Goal: Task Accomplishment & Management: Complete application form

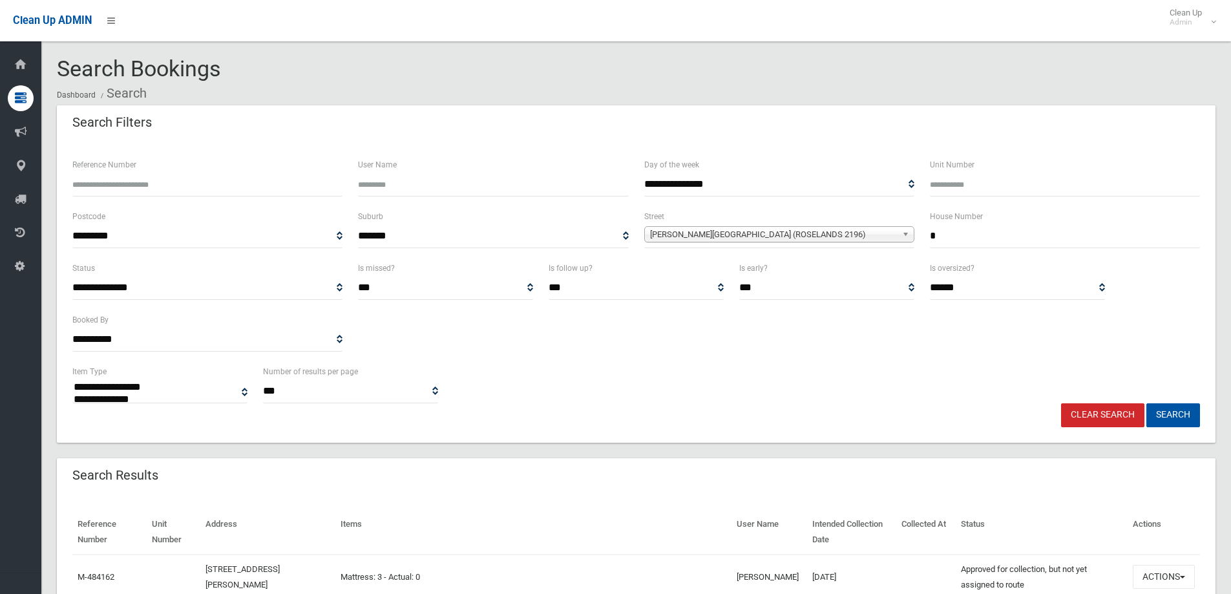
select select
click at [988, 237] on input "*" at bounding box center [1065, 236] width 270 height 24
type input "**"
click at [857, 232] on span "Stephenson Street (ROSELANDS 2196)" at bounding box center [773, 235] width 247 height 16
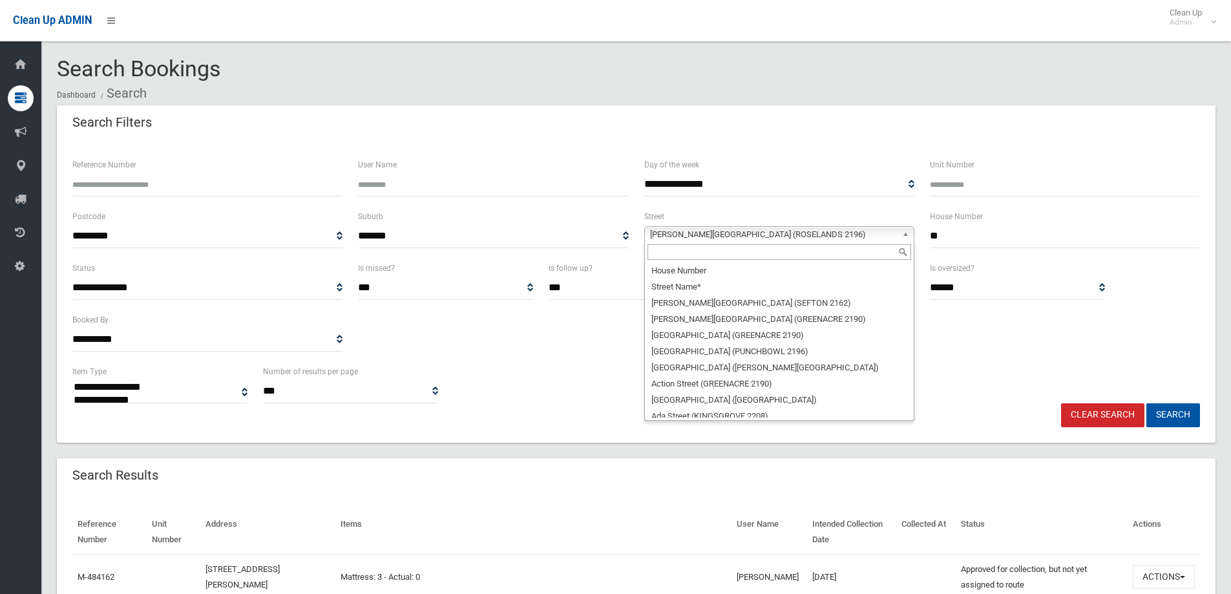
scroll to position [31854, 0]
click at [857, 246] on input "text" at bounding box center [779, 252] width 264 height 16
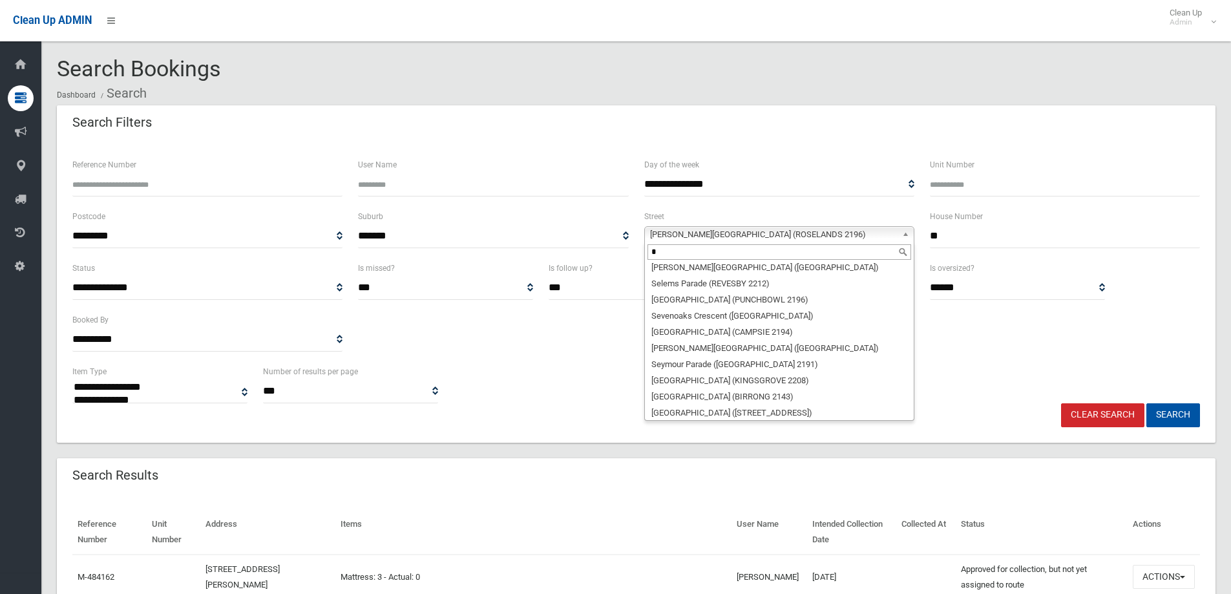
scroll to position [0, 0]
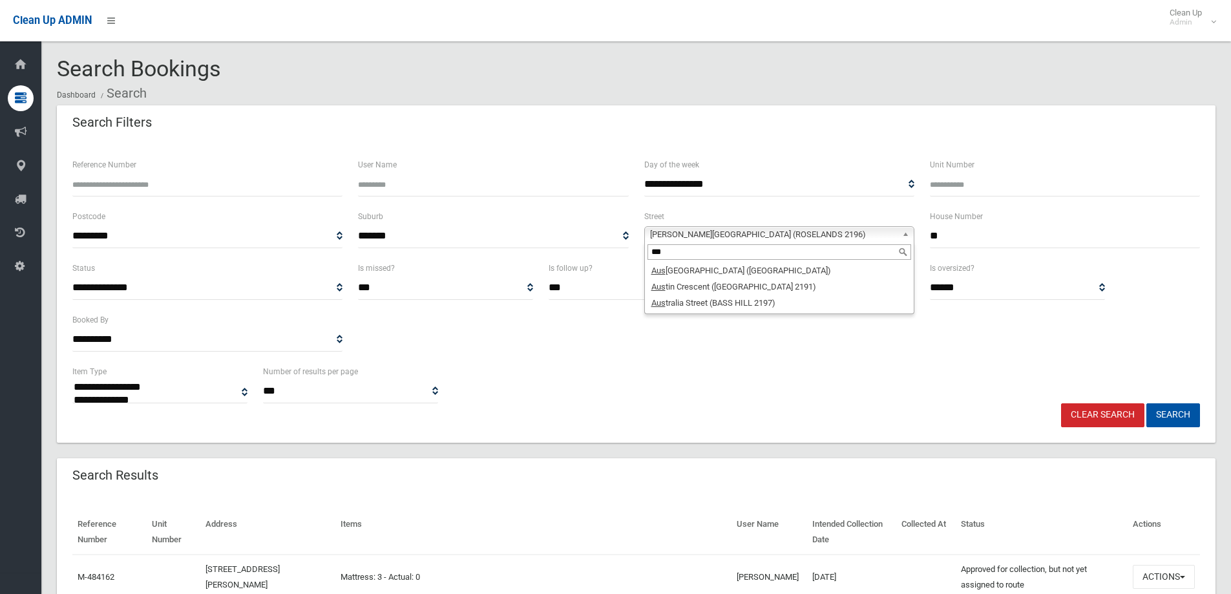
type input "***"
click at [820, 305] on li "Aus tralia Street (BASS HILL 2197)" at bounding box center [779, 303] width 264 height 16
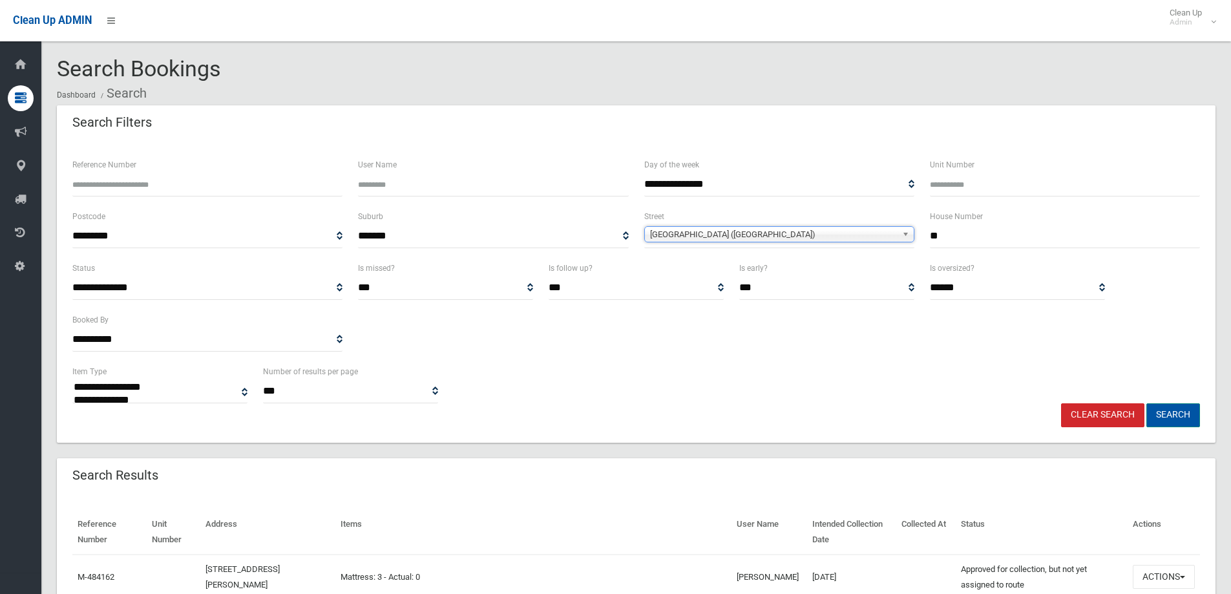
click at [1169, 419] on button "Search" at bounding box center [1173, 415] width 54 height 24
select select
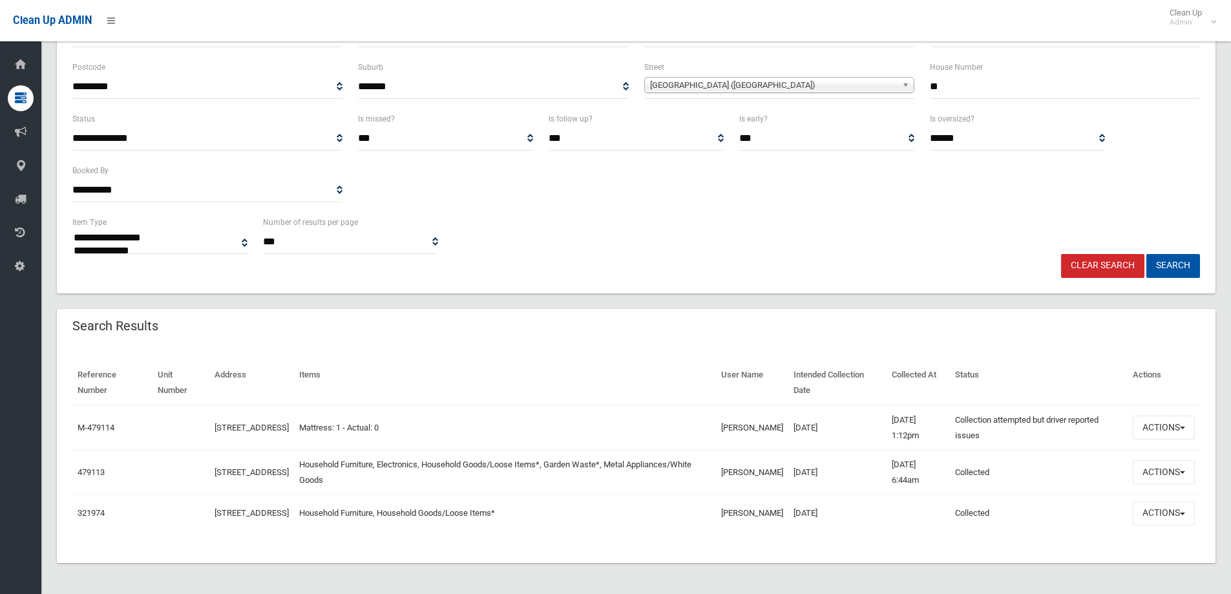
scroll to position [156, 0]
click at [1144, 468] on button "Actions" at bounding box center [1163, 472] width 62 height 24
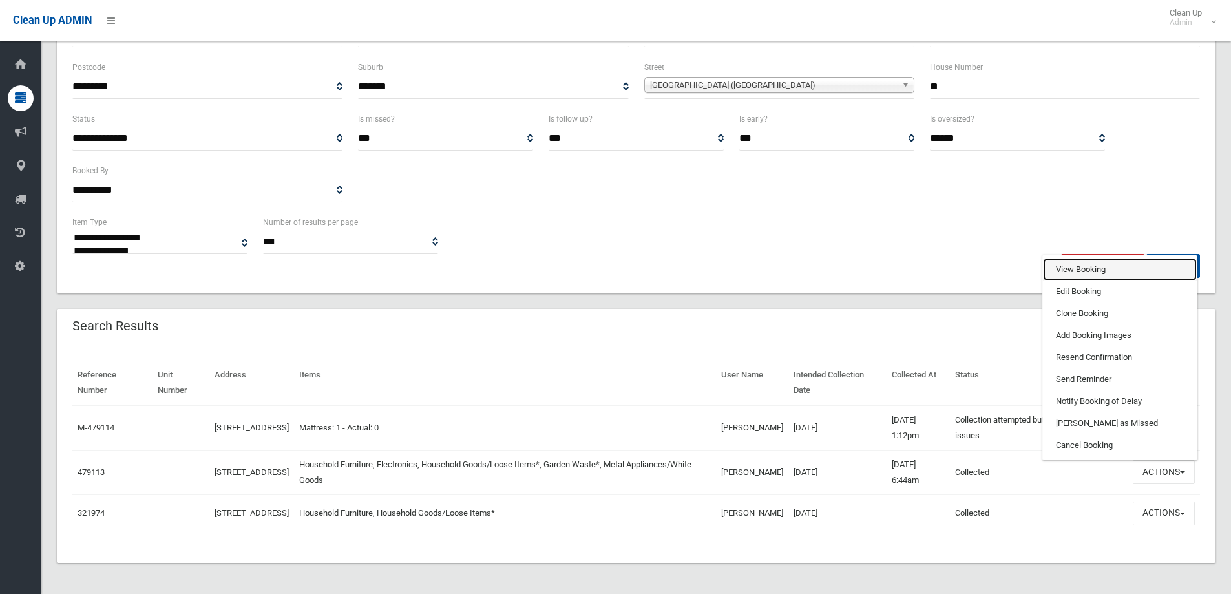
click at [1101, 258] on link "View Booking" at bounding box center [1120, 269] width 154 height 22
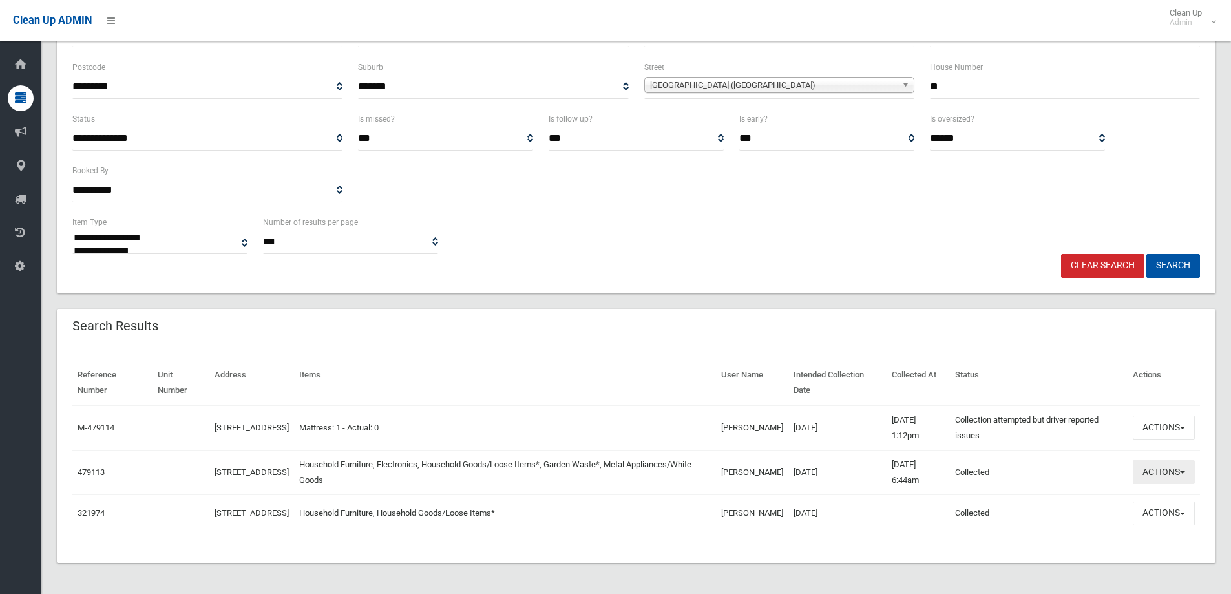
click at [1183, 477] on button "Actions" at bounding box center [1163, 472] width 62 height 24
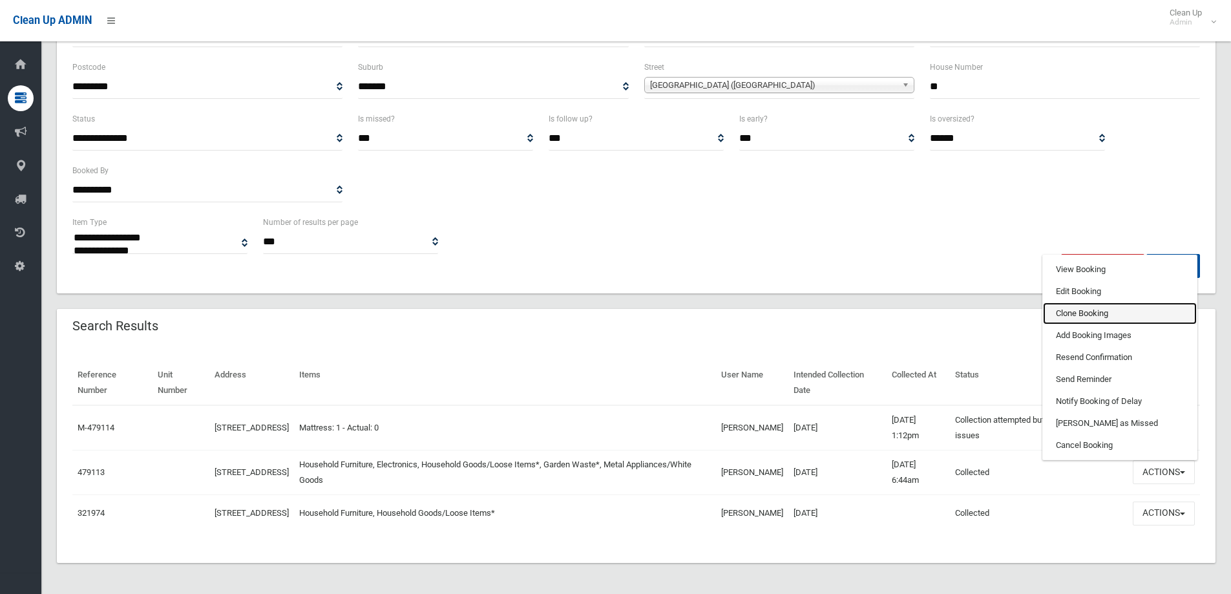
click at [1112, 302] on link "Clone Booking" at bounding box center [1120, 313] width 154 height 22
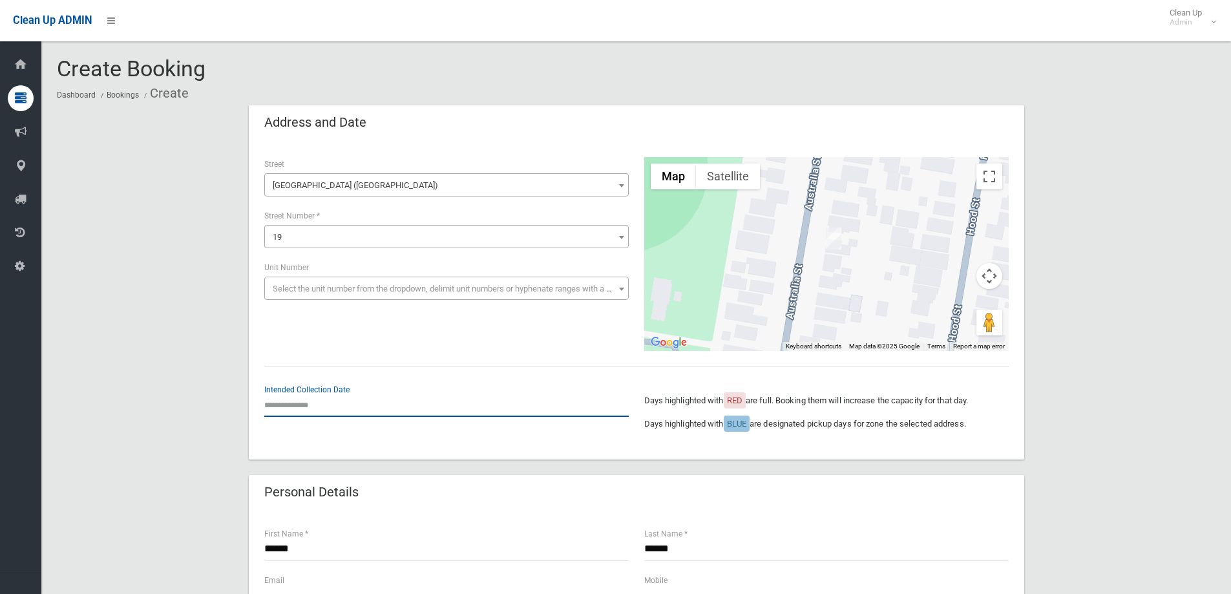
click at [351, 396] on input "text" at bounding box center [446, 405] width 364 height 24
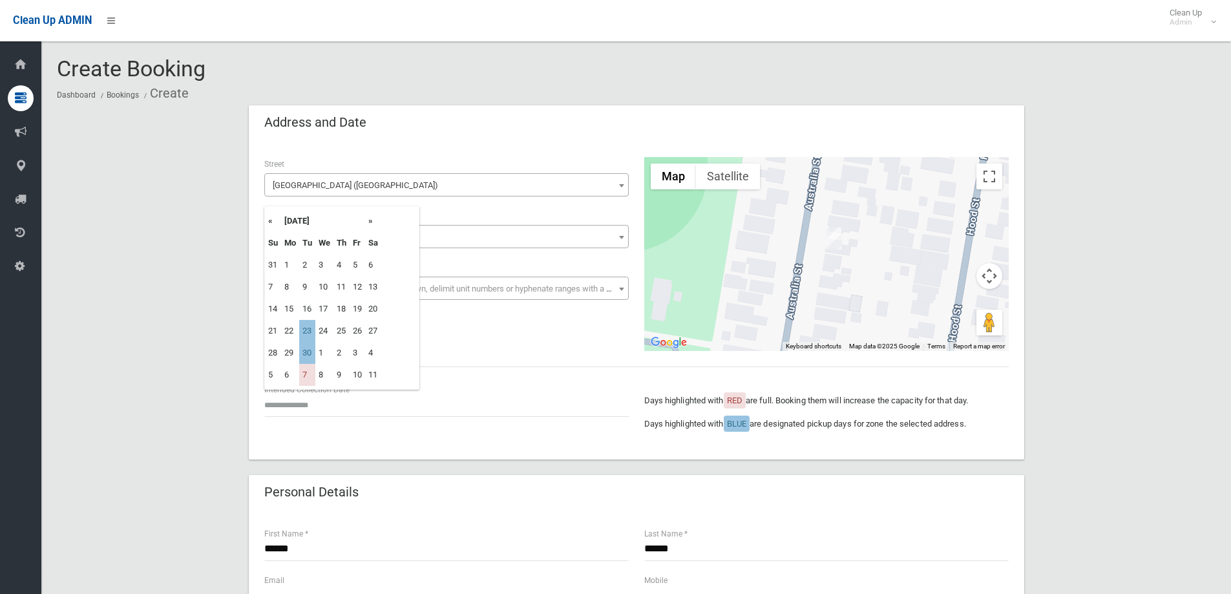
click at [366, 222] on th "»" at bounding box center [373, 221] width 16 height 22
click at [272, 226] on th "«" at bounding box center [273, 221] width 16 height 22
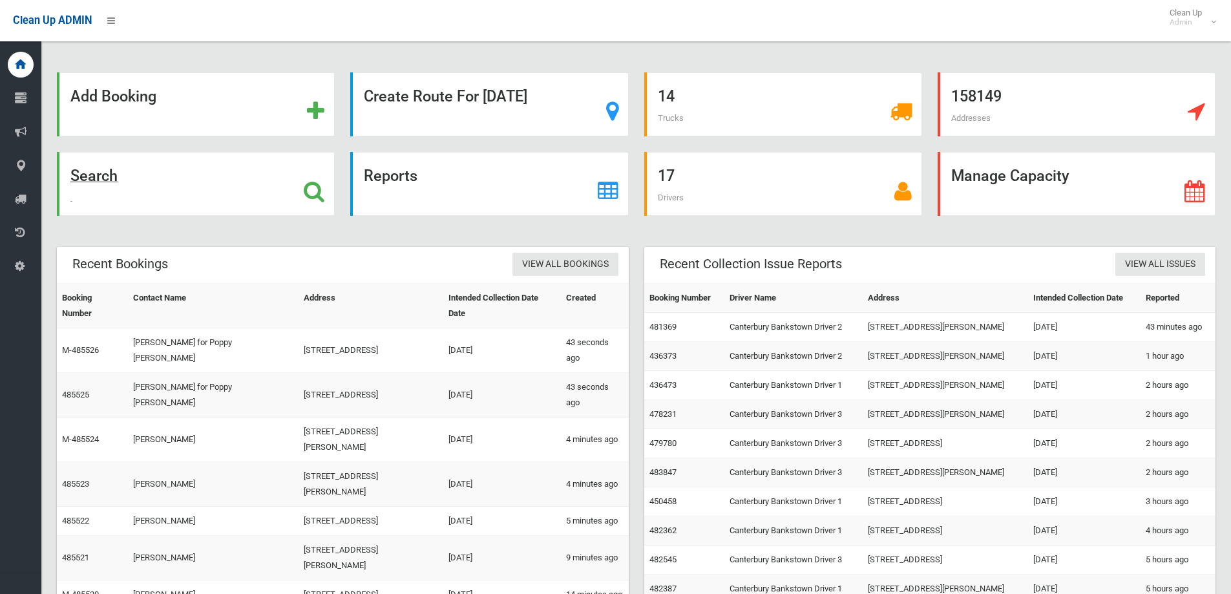
click at [184, 196] on div "Search" at bounding box center [196, 184] width 278 height 64
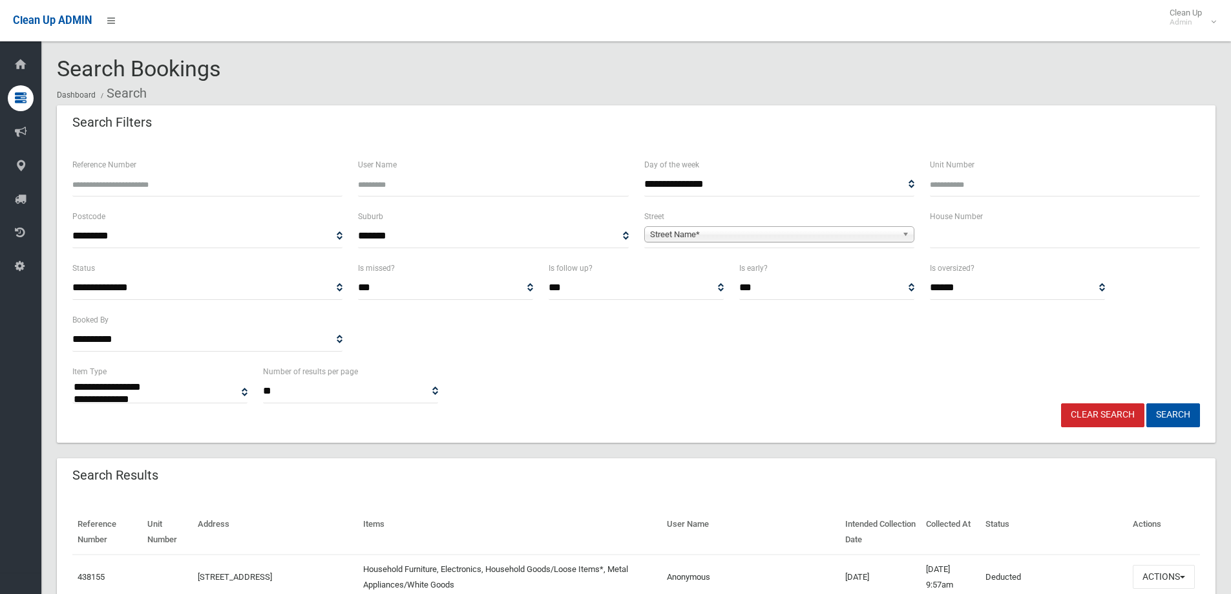
select select
click at [940, 242] on input "text" at bounding box center [1065, 236] width 270 height 24
type input "**"
click at [857, 233] on span "Street Name*" at bounding box center [773, 235] width 247 height 16
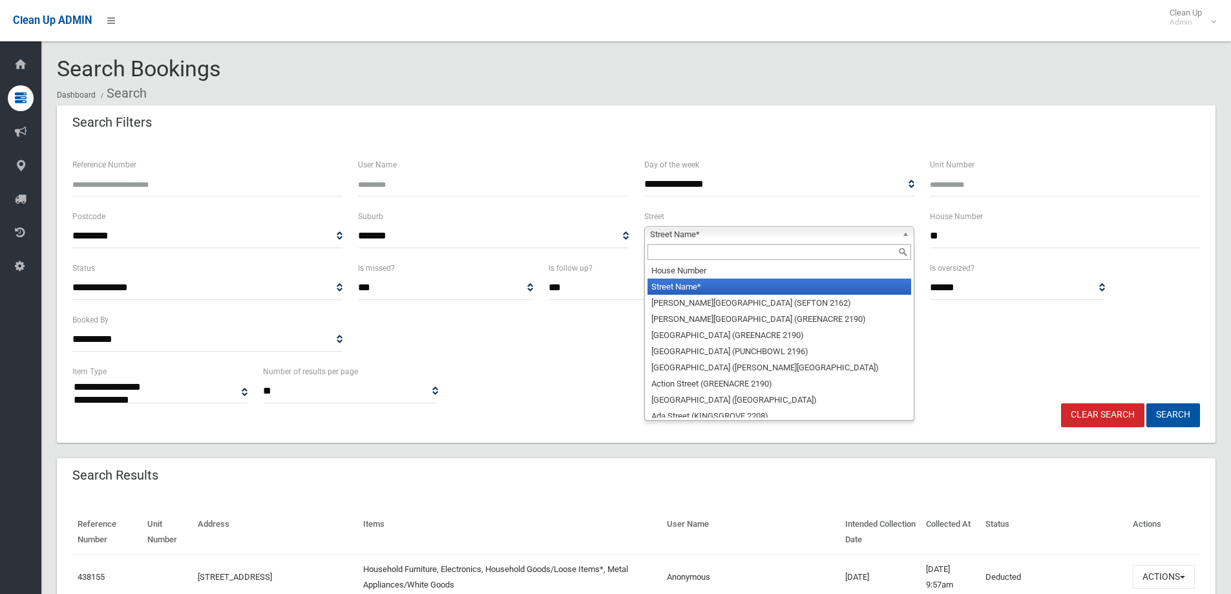
click at [858, 245] on input "text" at bounding box center [779, 252] width 264 height 16
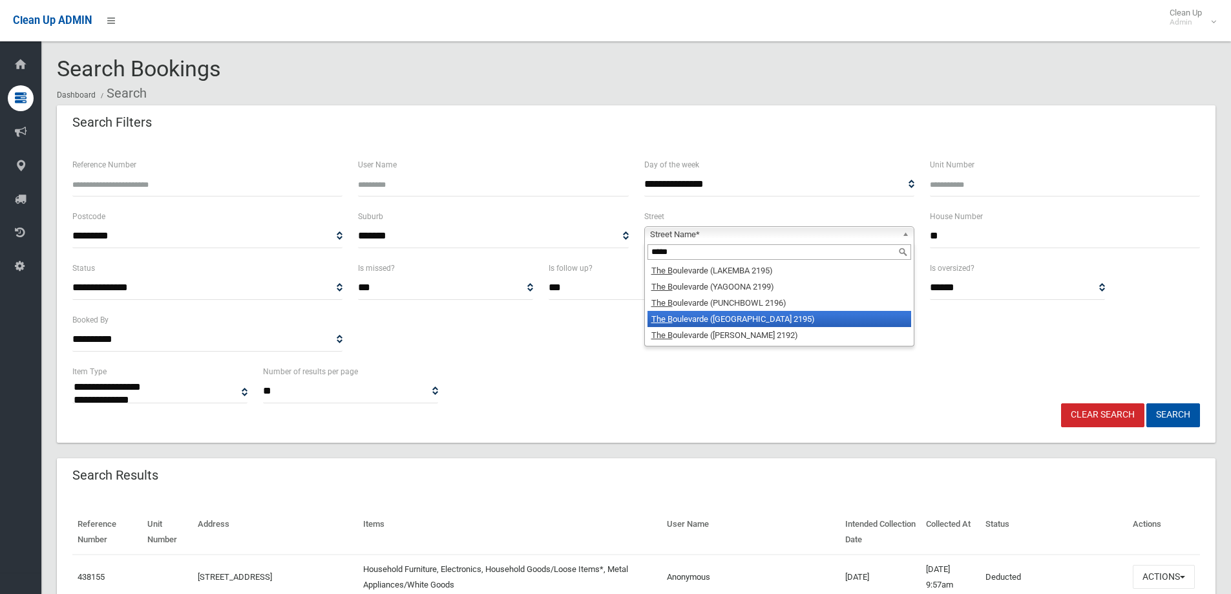
type input "*****"
click at [818, 318] on li "The B oulevarde (WILEY PARK 2195)" at bounding box center [779, 319] width 264 height 16
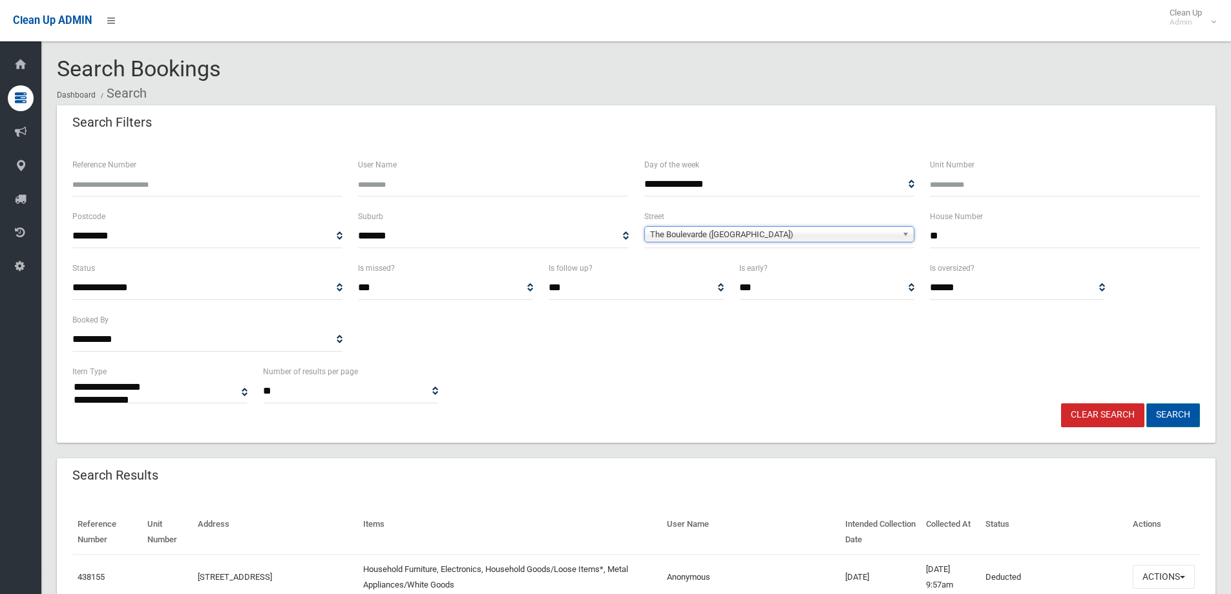
click at [1169, 418] on button "Search" at bounding box center [1173, 415] width 54 height 24
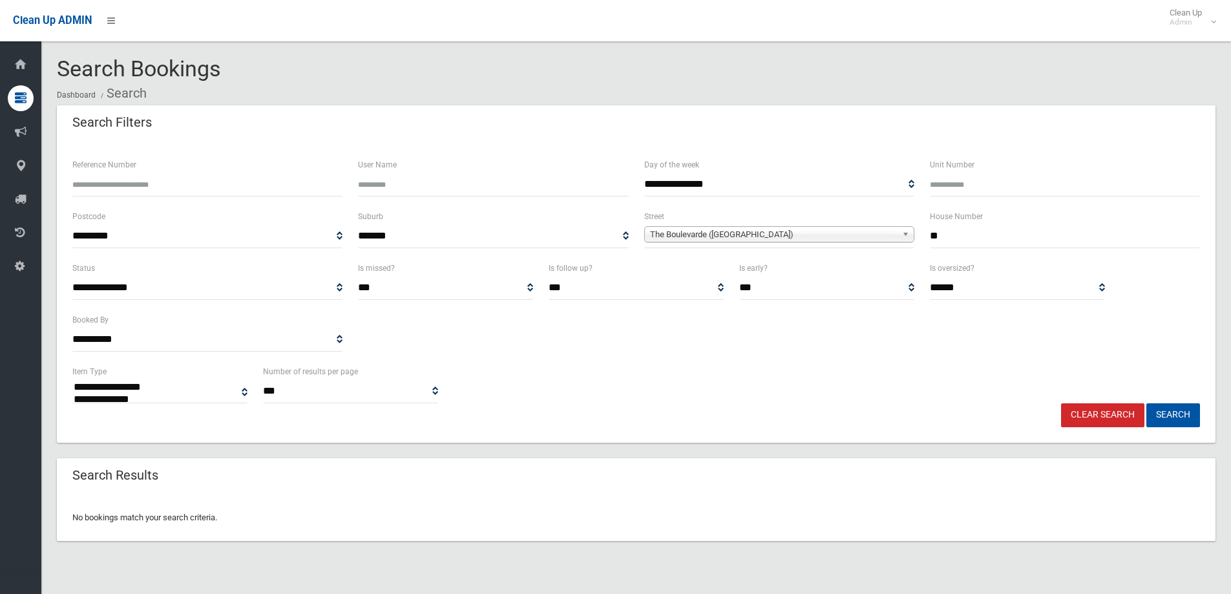
select select
click at [1004, 239] on input "**" at bounding box center [1065, 236] width 270 height 24
type input "*****"
click at [1146, 403] on button "Search" at bounding box center [1173, 415] width 54 height 24
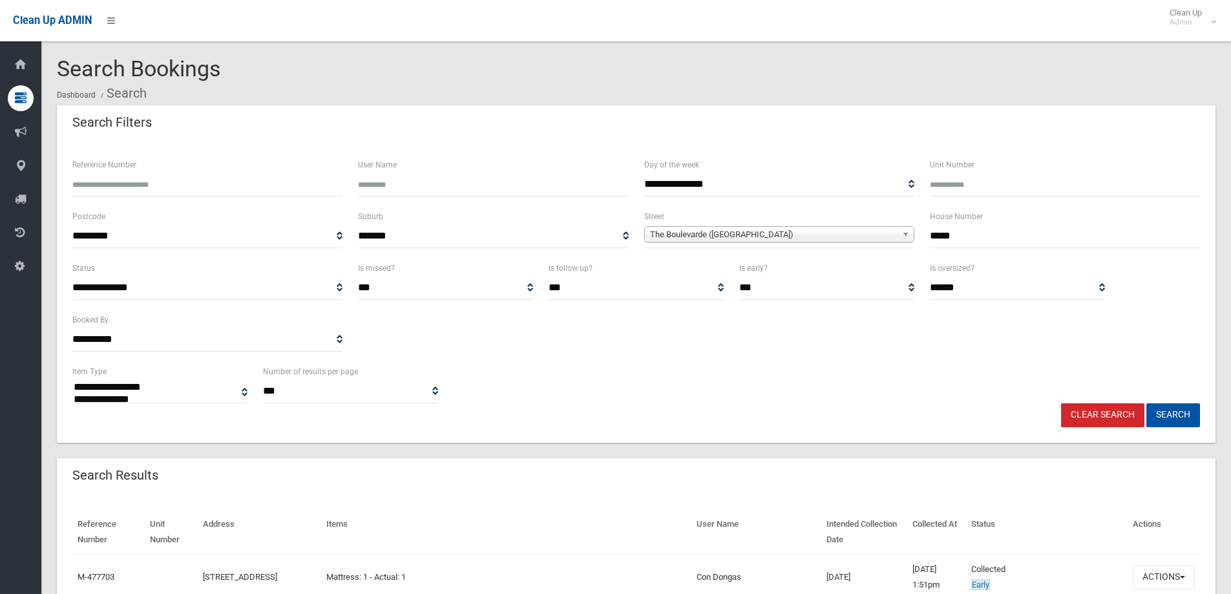
select select
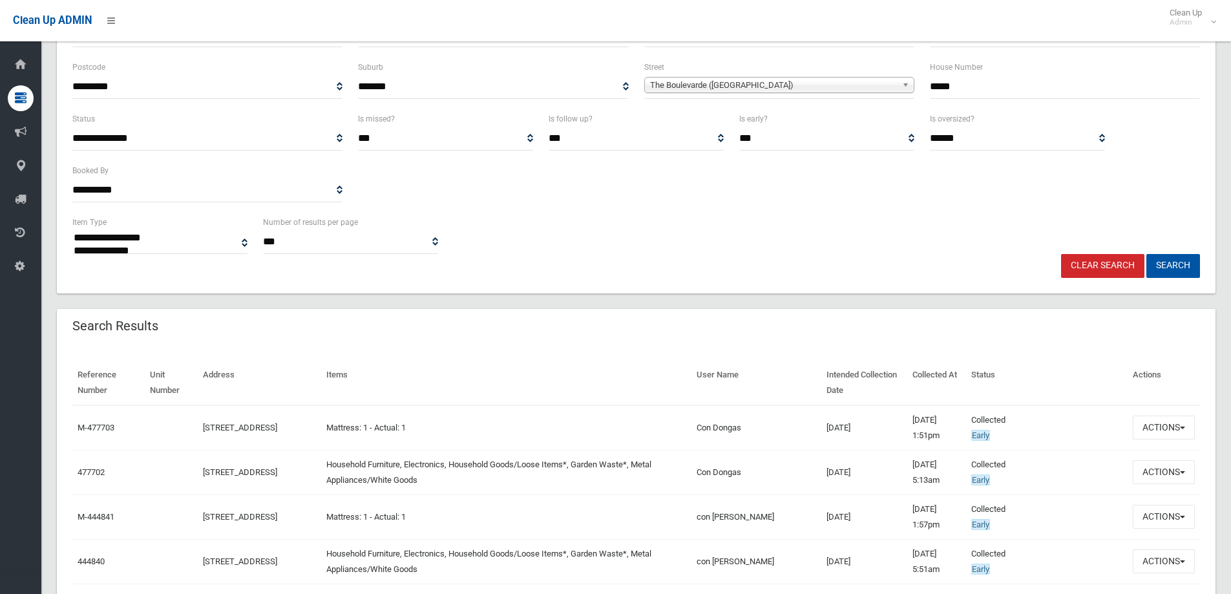
scroll to position [194, 0]
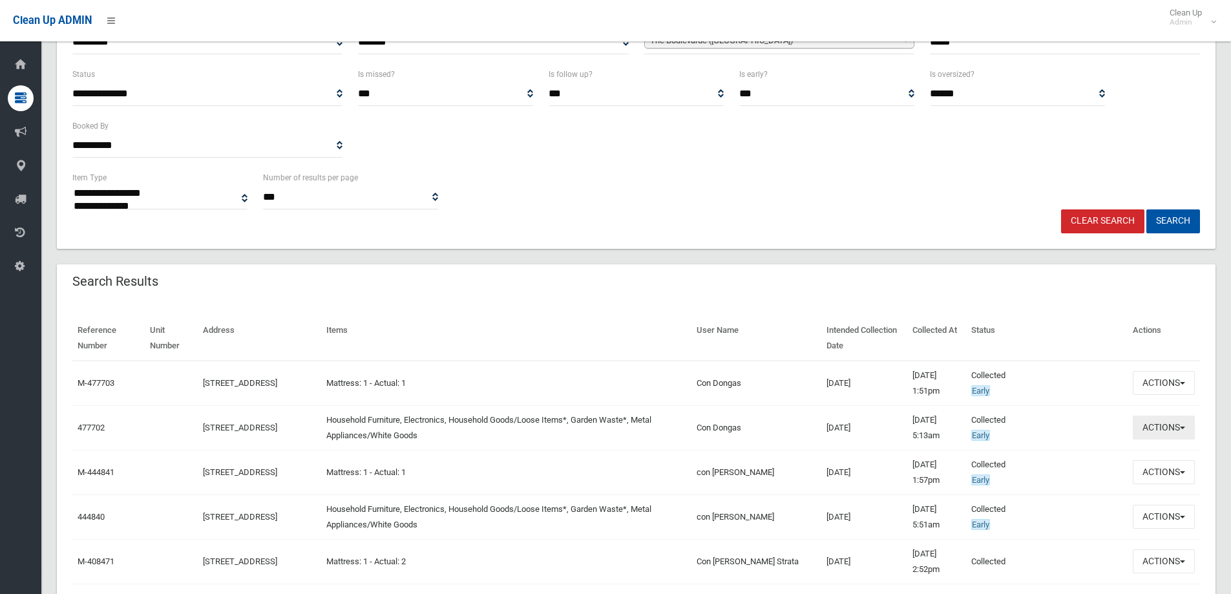
click at [1165, 422] on button "Actions" at bounding box center [1163, 427] width 62 height 24
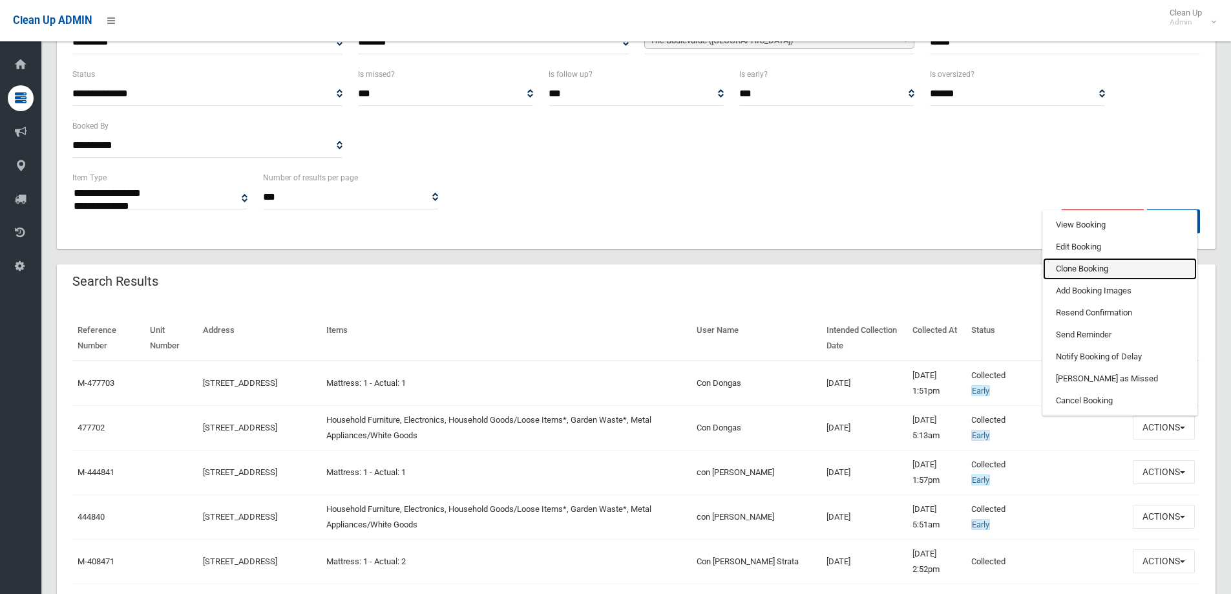
click at [1147, 261] on link "Clone Booking" at bounding box center [1120, 269] width 154 height 22
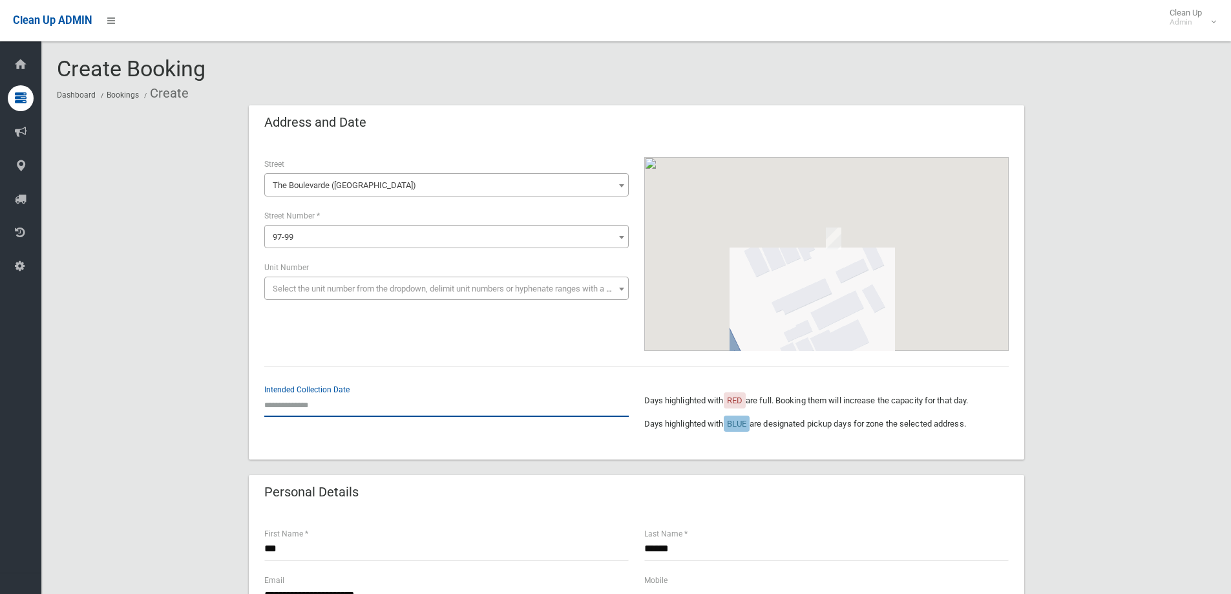
drag, startPoint x: 335, startPoint y: 415, endPoint x: 328, endPoint y: 410, distance: 7.9
click at [332, 415] on input "text" at bounding box center [446, 405] width 364 height 24
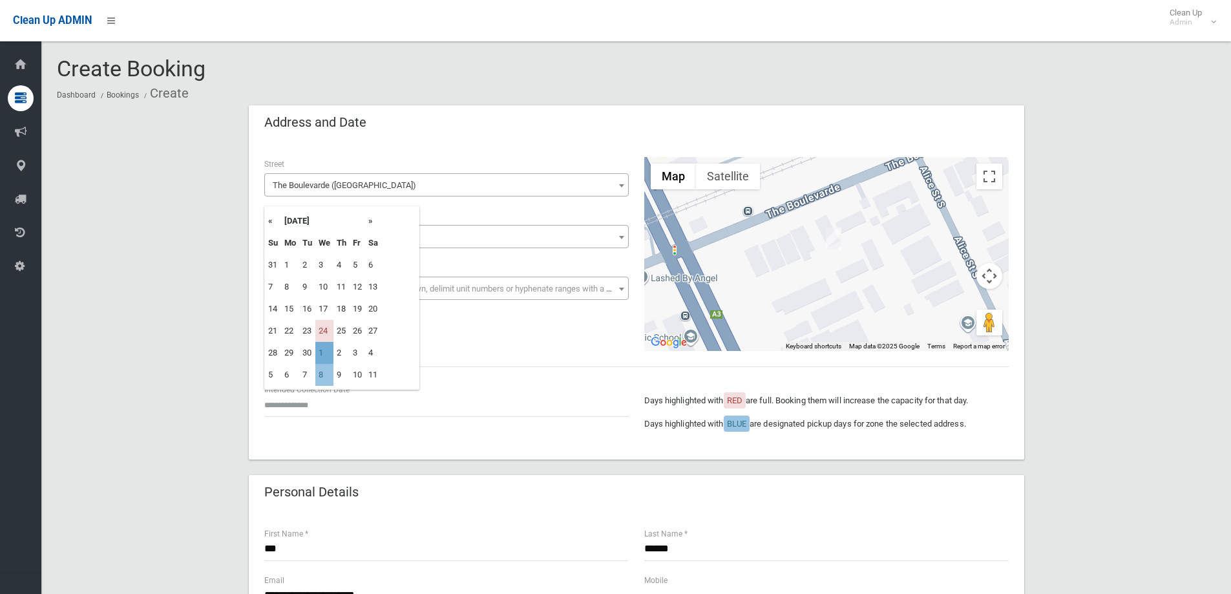
click at [326, 344] on td "1" at bounding box center [324, 353] width 18 height 22
type input "**********"
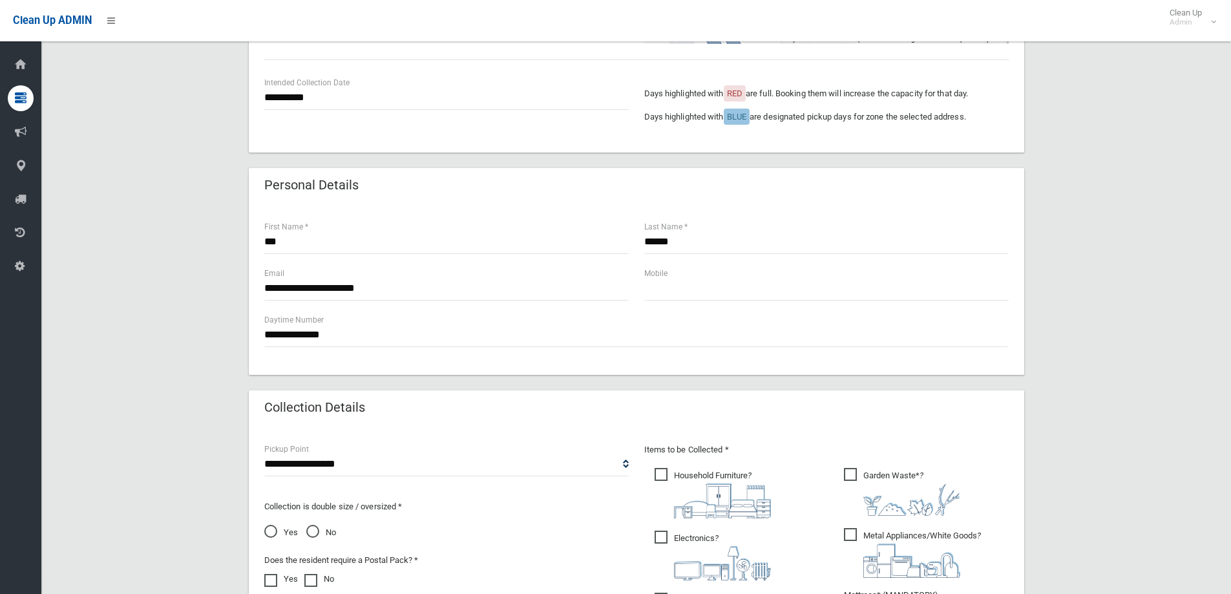
scroll to position [323, 0]
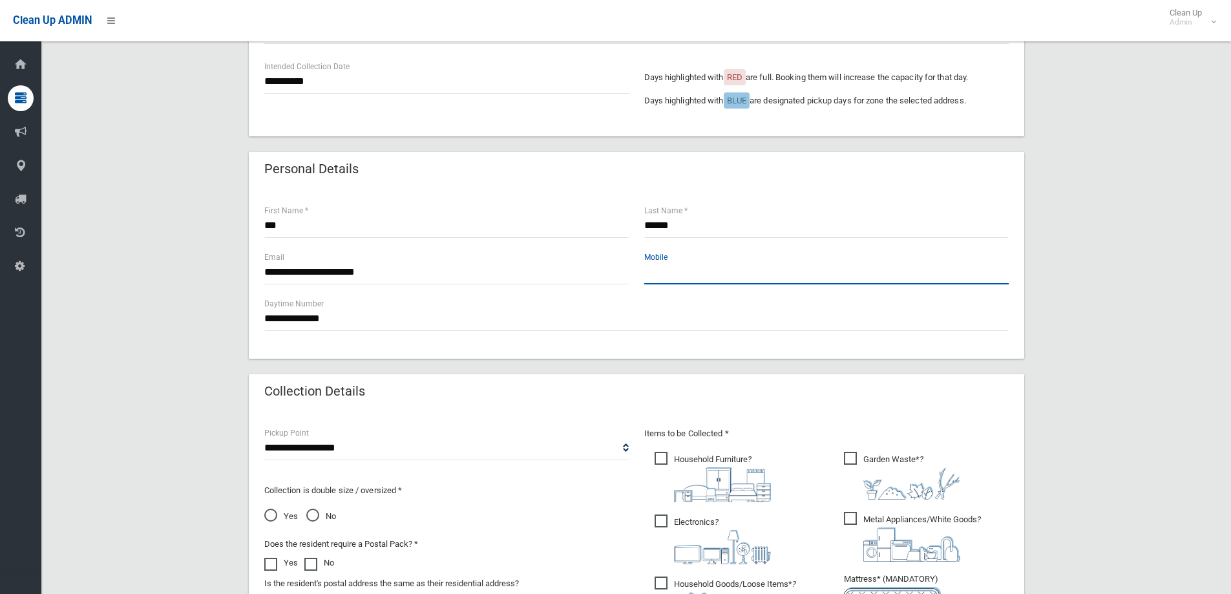
click at [742, 275] on input "text" at bounding box center [826, 272] width 364 height 24
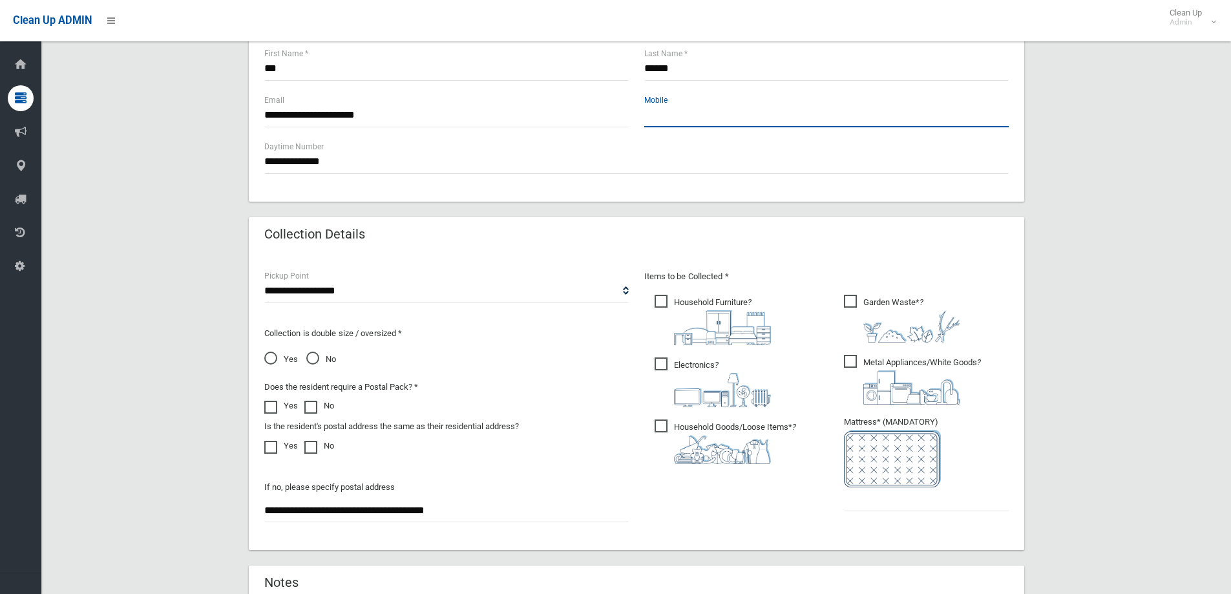
scroll to position [646, 0]
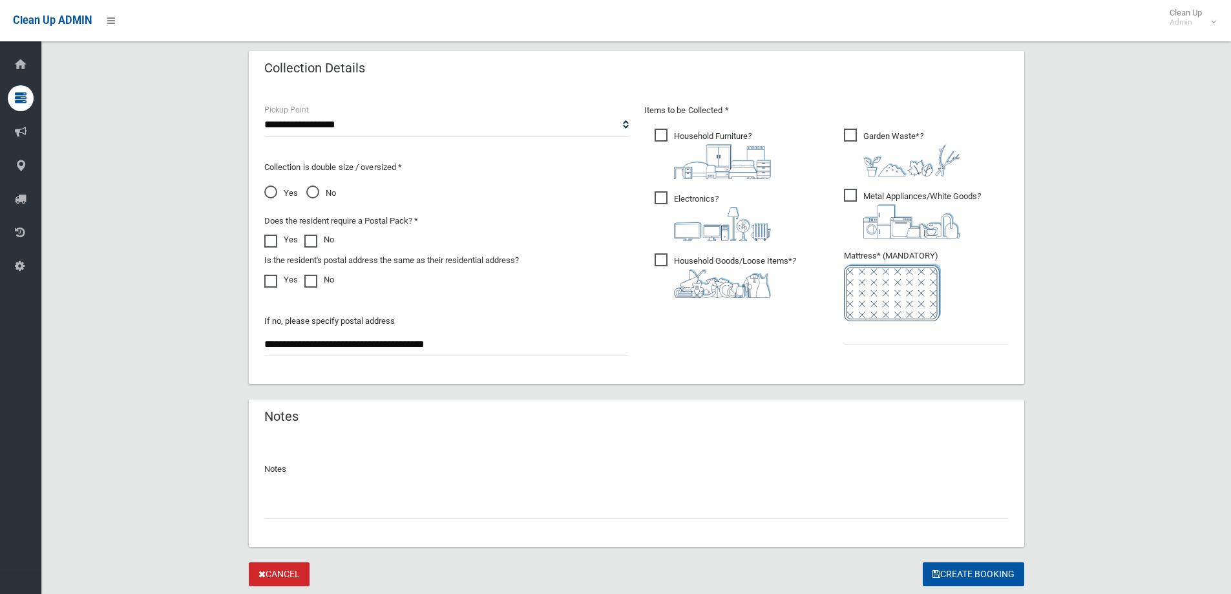
click at [889, 346] on ul "Garden Waste* ?" at bounding box center [920, 240] width 175 height 229
click at [889, 344] on input "text" at bounding box center [926, 333] width 165 height 24
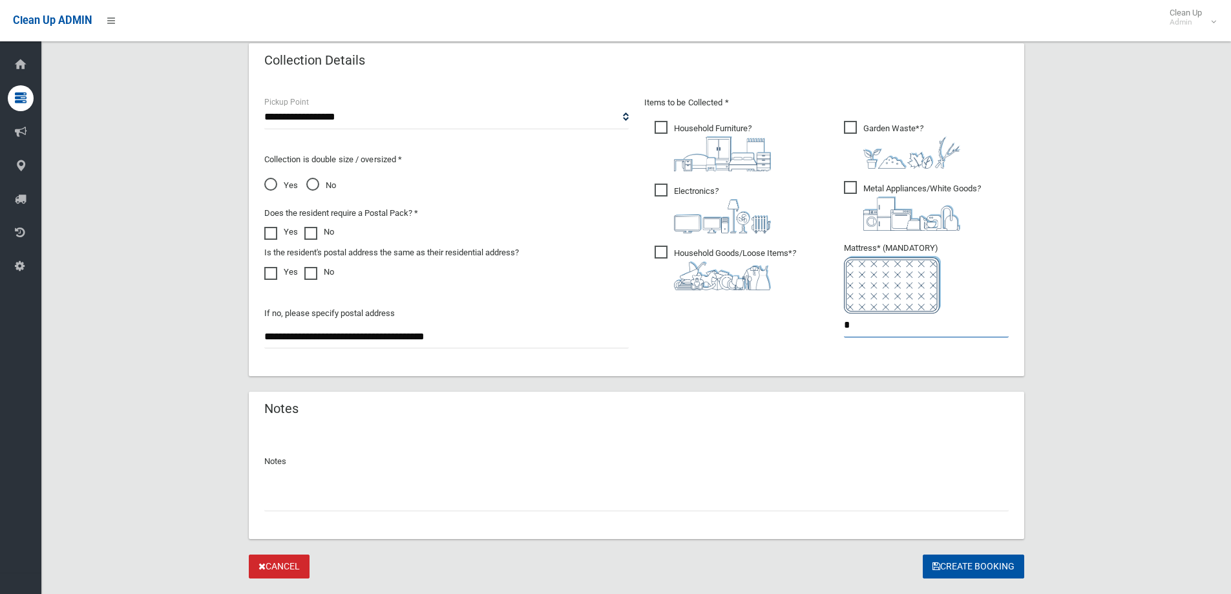
scroll to position [685, 0]
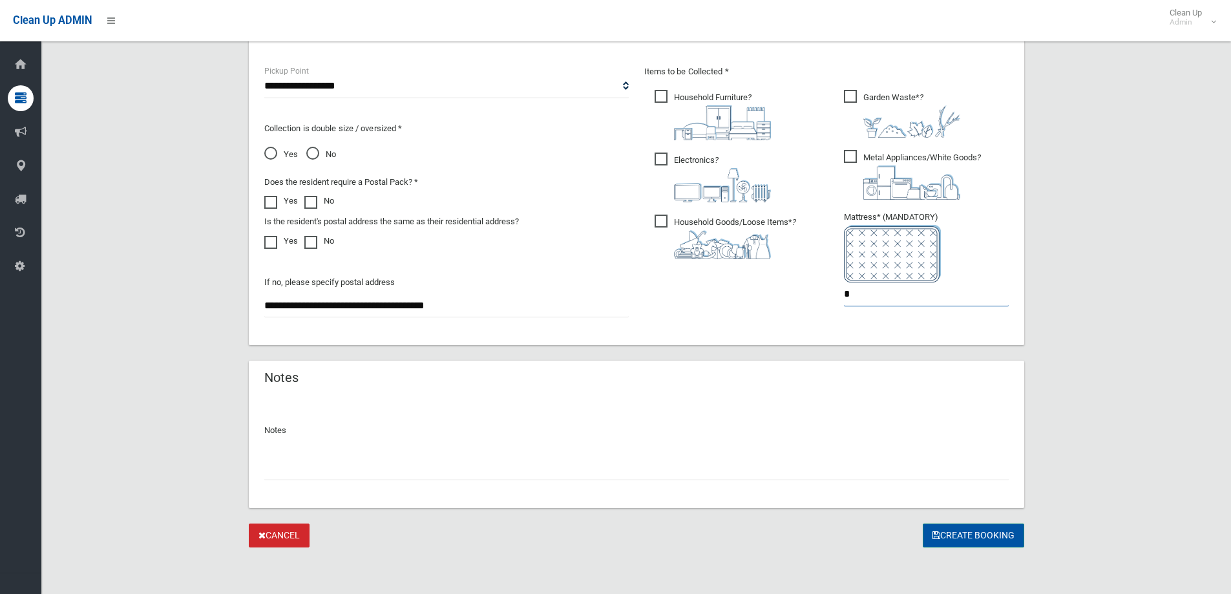
type input "*"
click at [982, 529] on button "Create Booking" at bounding box center [972, 535] width 101 height 24
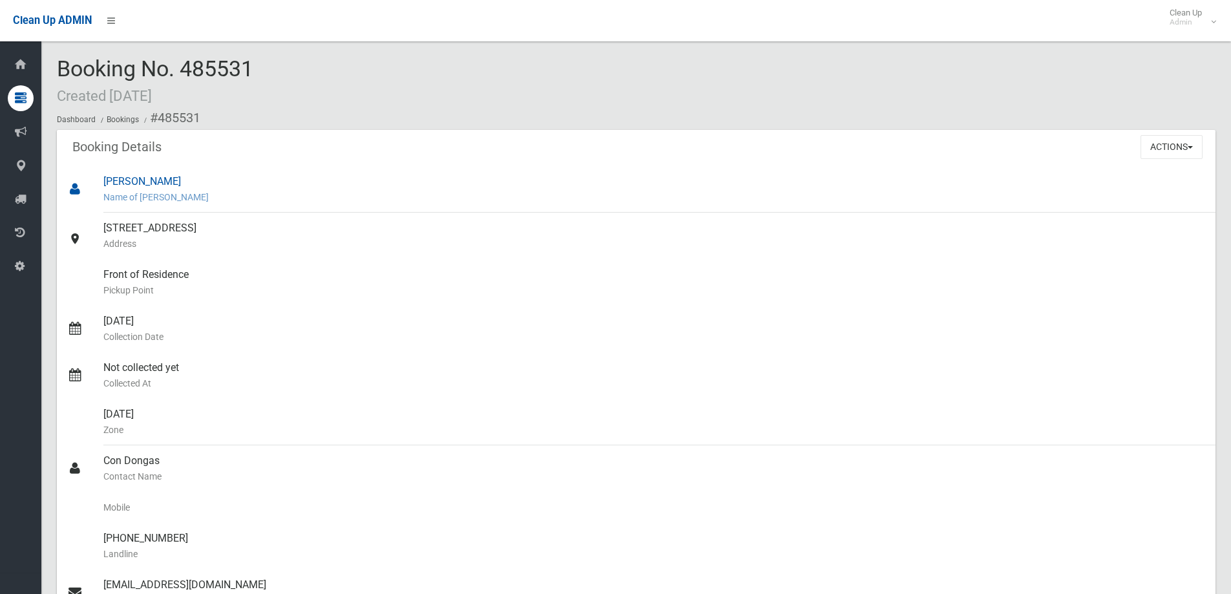
click at [358, 166] on div "[PERSON_NAME] Name of [PERSON_NAME]" at bounding box center [653, 189] width 1101 height 47
click at [614, 160] on div "Booking Details Actions View Booking Edit Booking Clone Booking Add Booking Ima…" at bounding box center [636, 148] width 1158 height 36
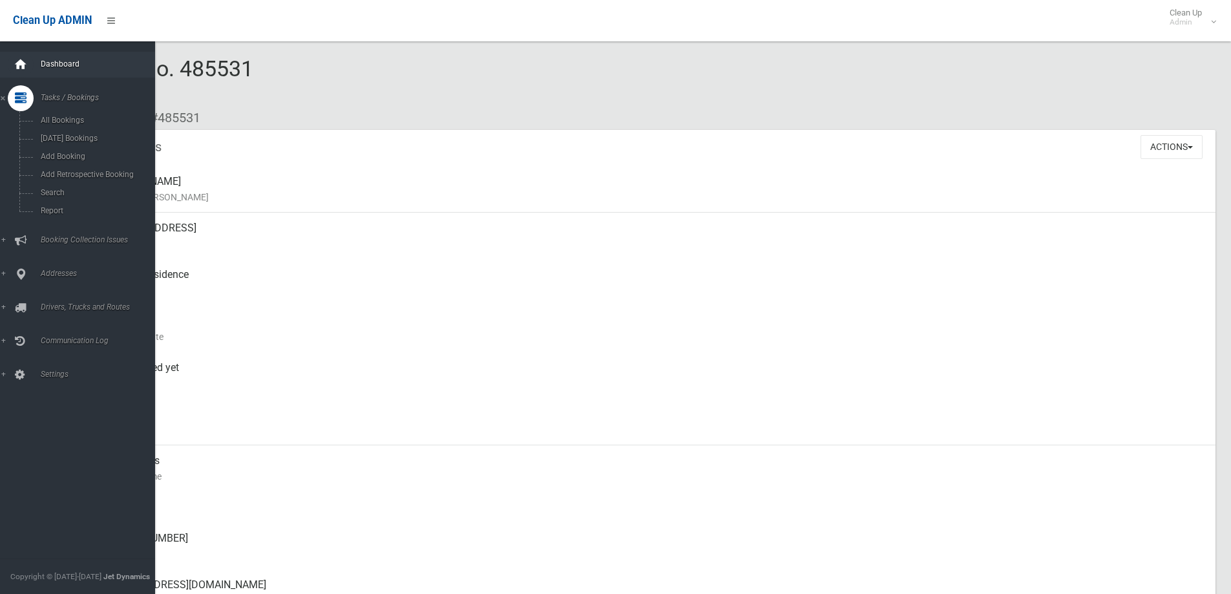
click at [14, 67] on icon at bounding box center [21, 65] width 14 height 26
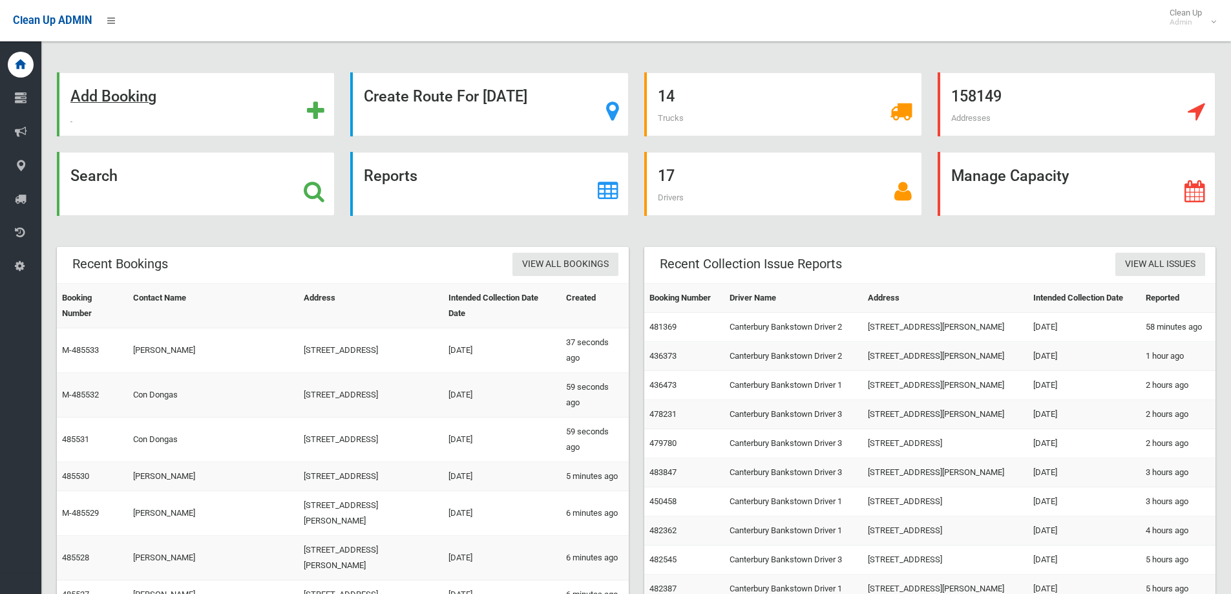
click at [184, 98] on div "Add Booking" at bounding box center [196, 104] width 278 height 64
click at [187, 178] on div "Search" at bounding box center [196, 184] width 278 height 64
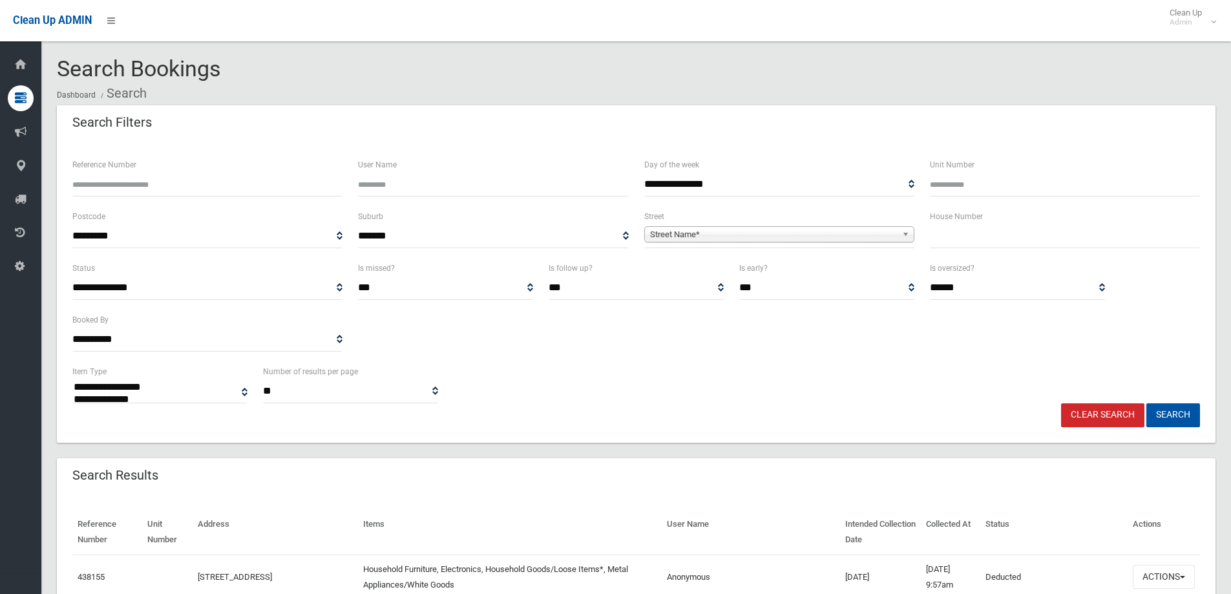
select select
click at [959, 233] on input "text" at bounding box center [1065, 236] width 270 height 24
type input "**"
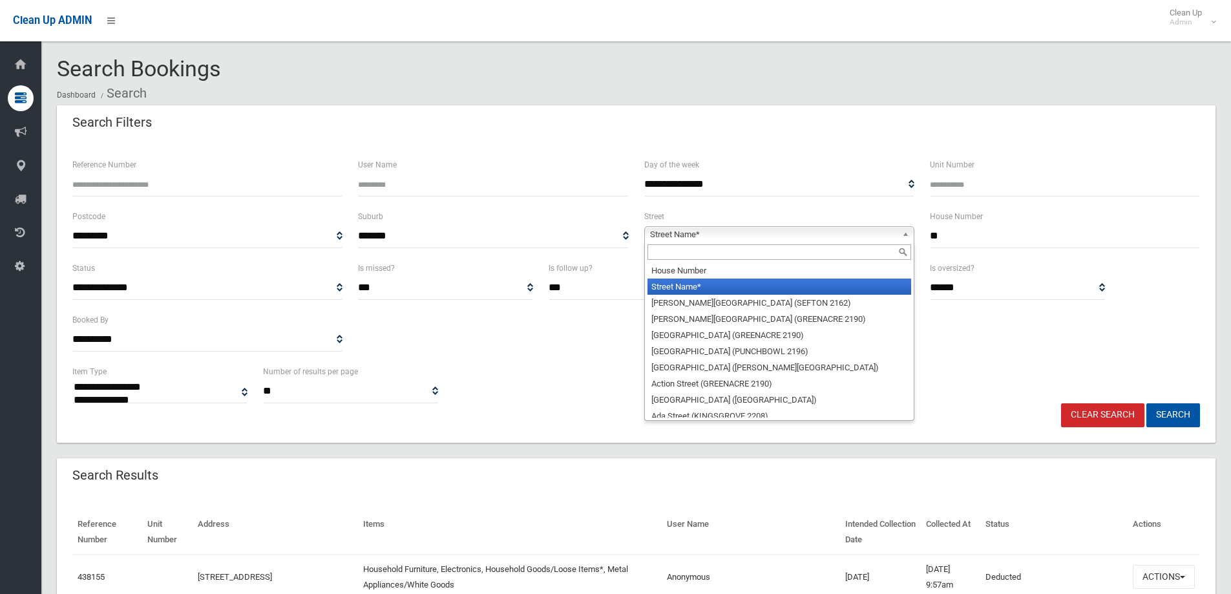
click at [753, 234] on span "Street Name*" at bounding box center [773, 235] width 247 height 16
click at [770, 256] on input "text" at bounding box center [779, 252] width 264 height 16
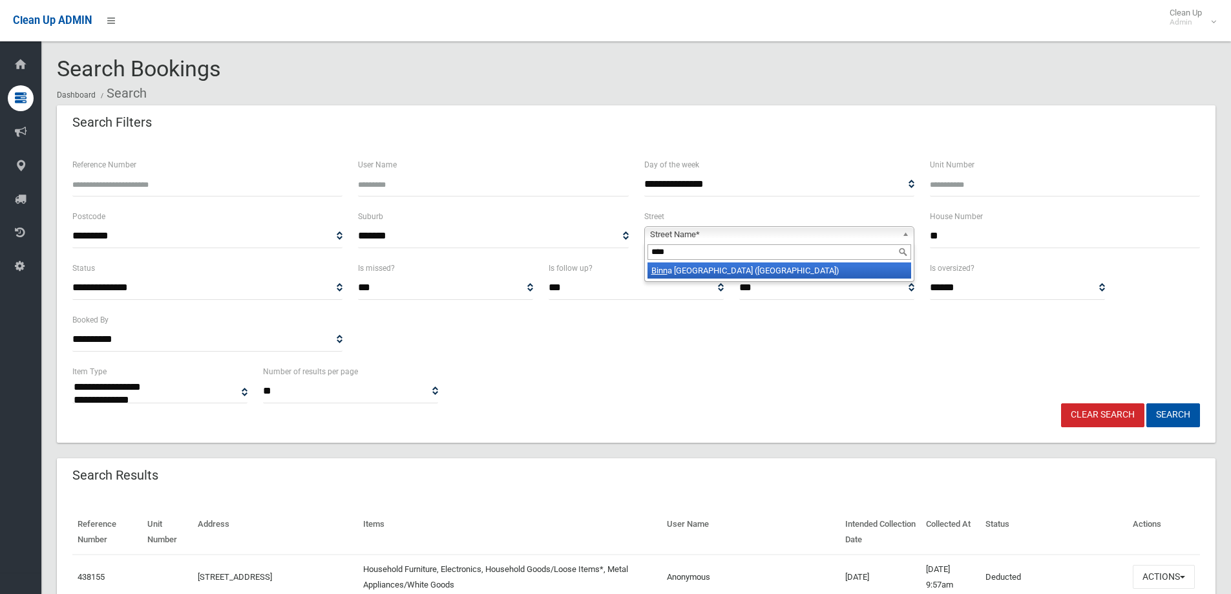
type input "****"
click at [787, 274] on li "Binn a Burra Street (VILLAWOOD 2163)" at bounding box center [779, 270] width 264 height 16
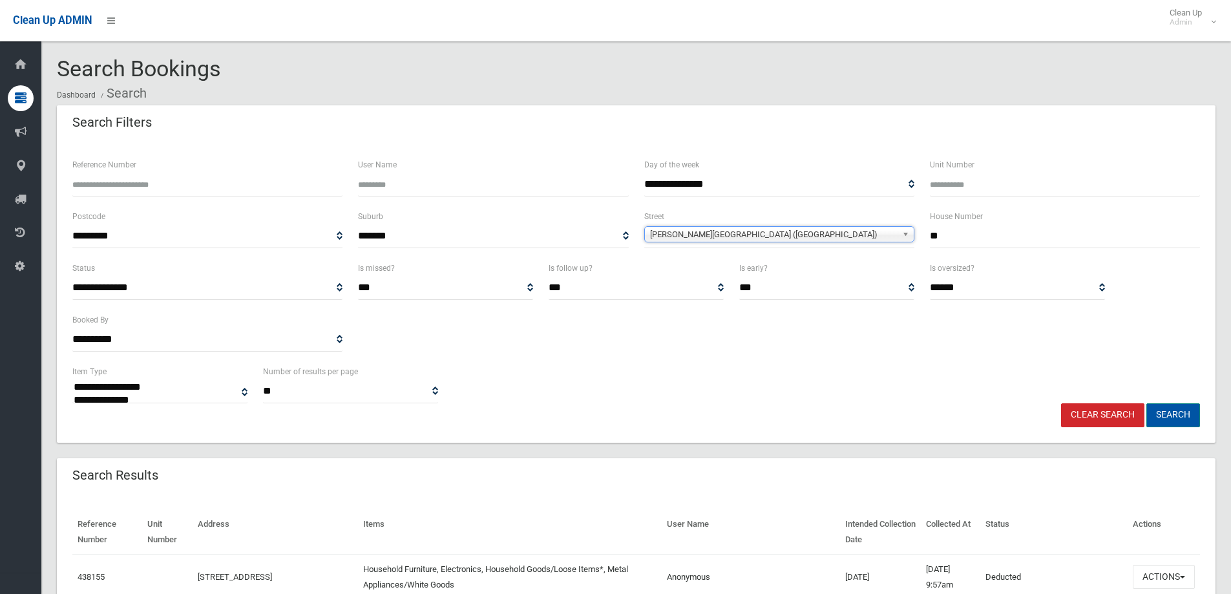
click at [1188, 404] on button "Search" at bounding box center [1173, 415] width 54 height 24
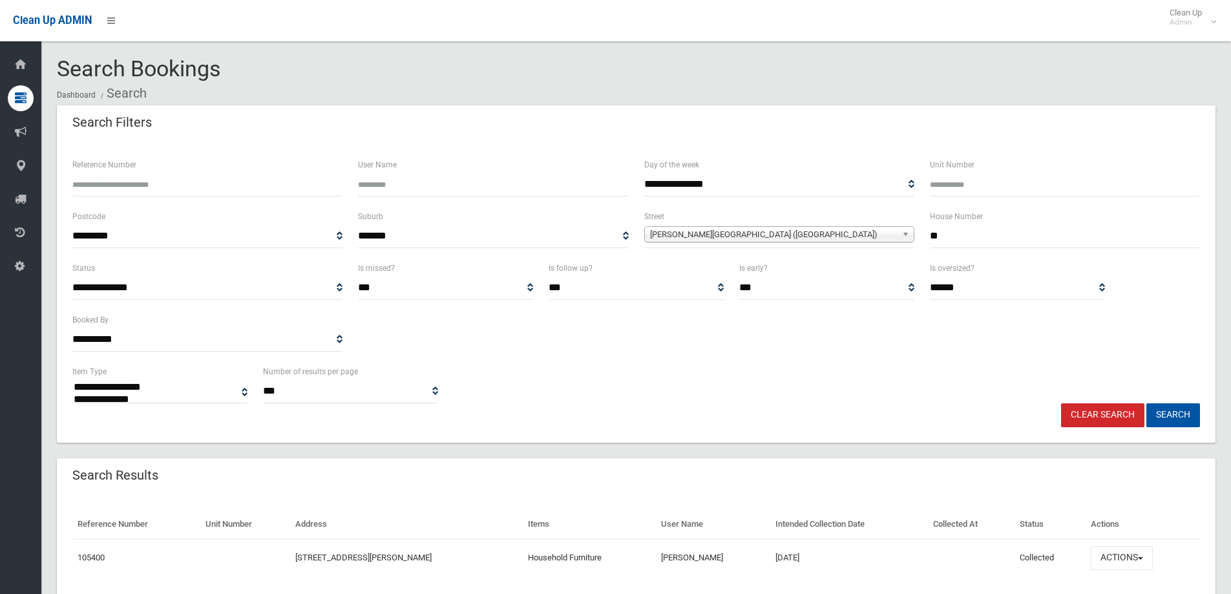
select select
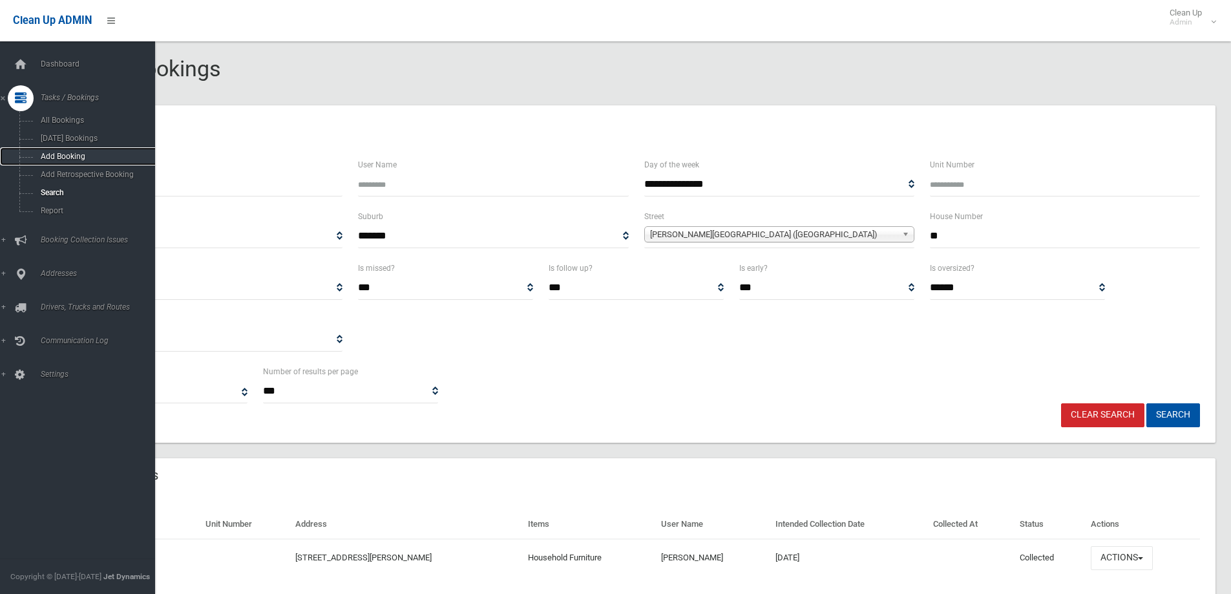
click at [92, 162] on link "Add Booking" at bounding box center [82, 156] width 165 height 18
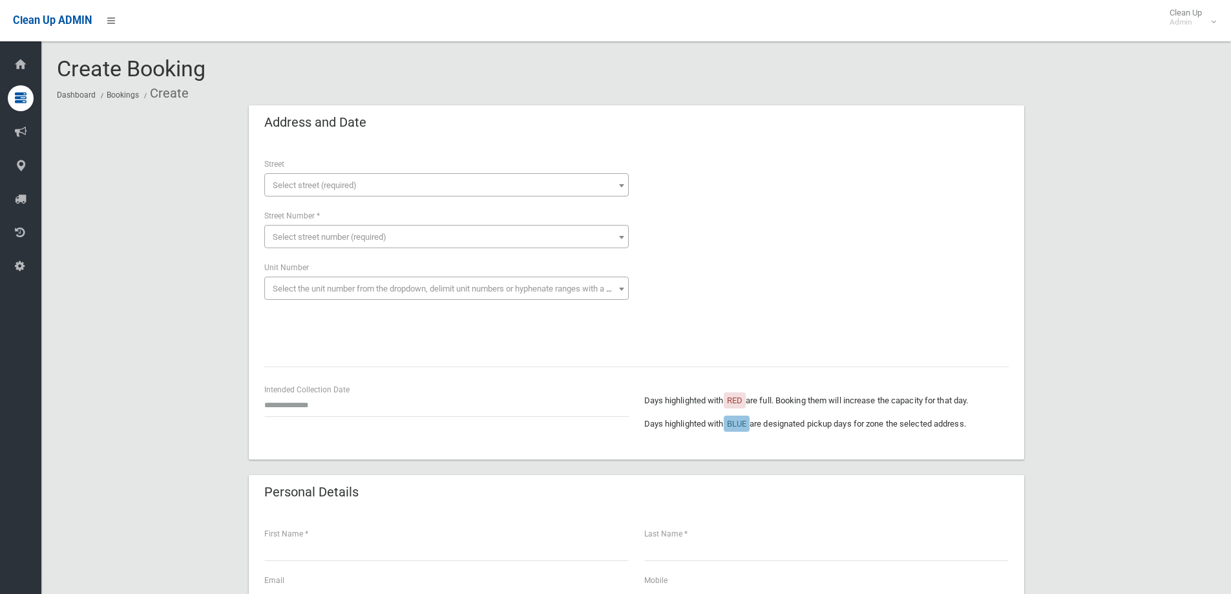
click at [370, 182] on span "Select street (required)" at bounding box center [446, 185] width 358 height 18
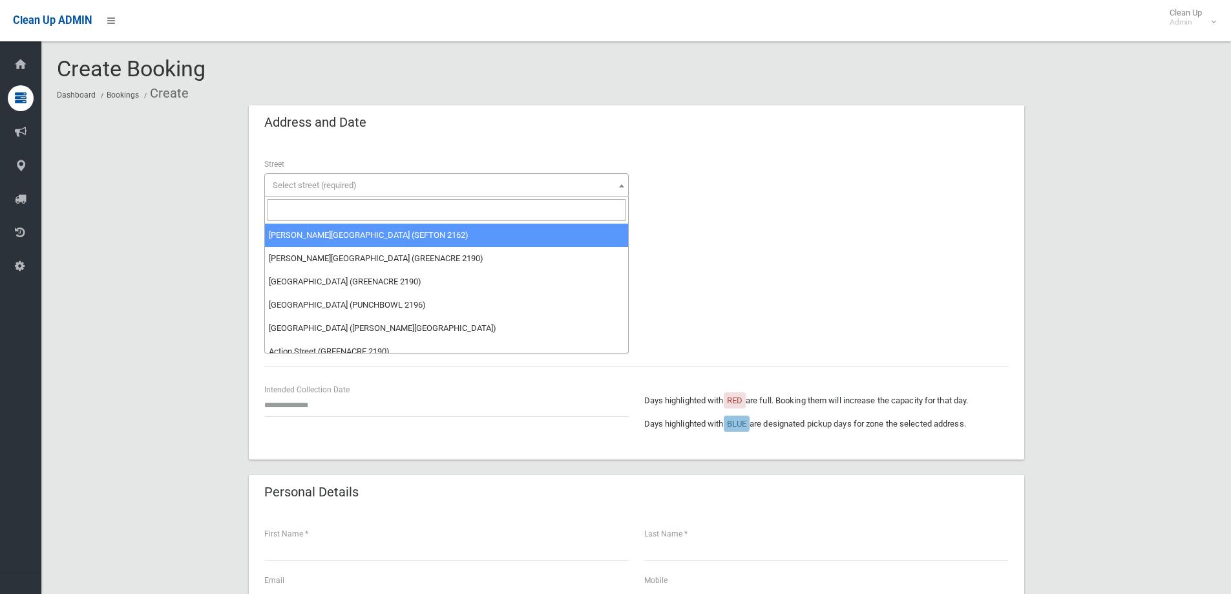
click at [382, 201] on input "search" at bounding box center [446, 210] width 358 height 22
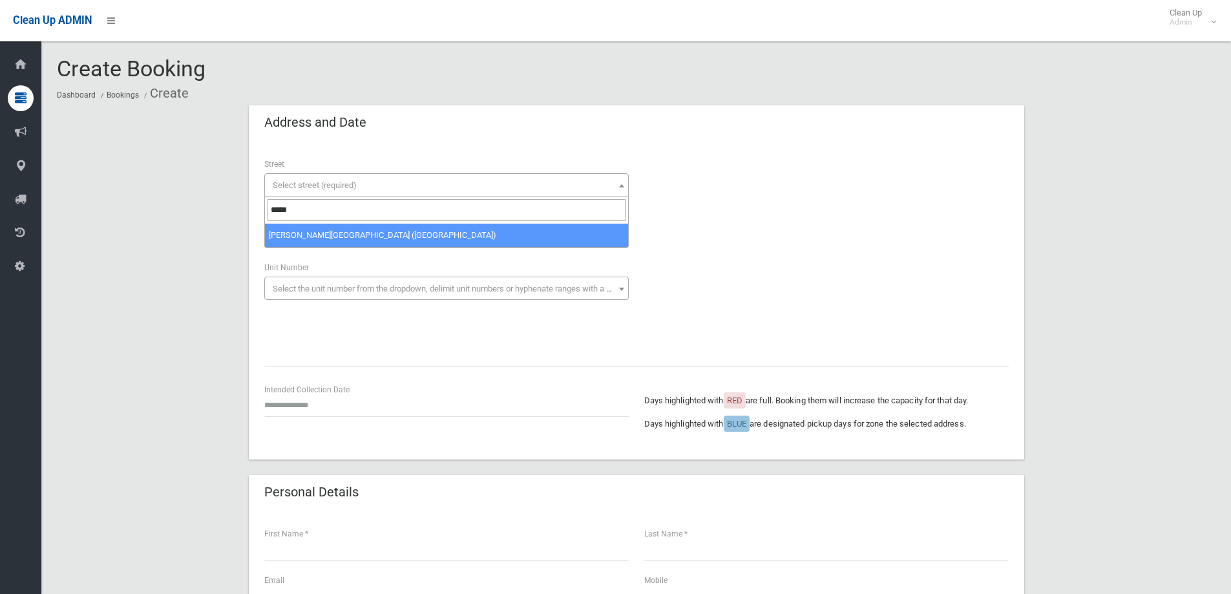
type input "*****"
select select "****"
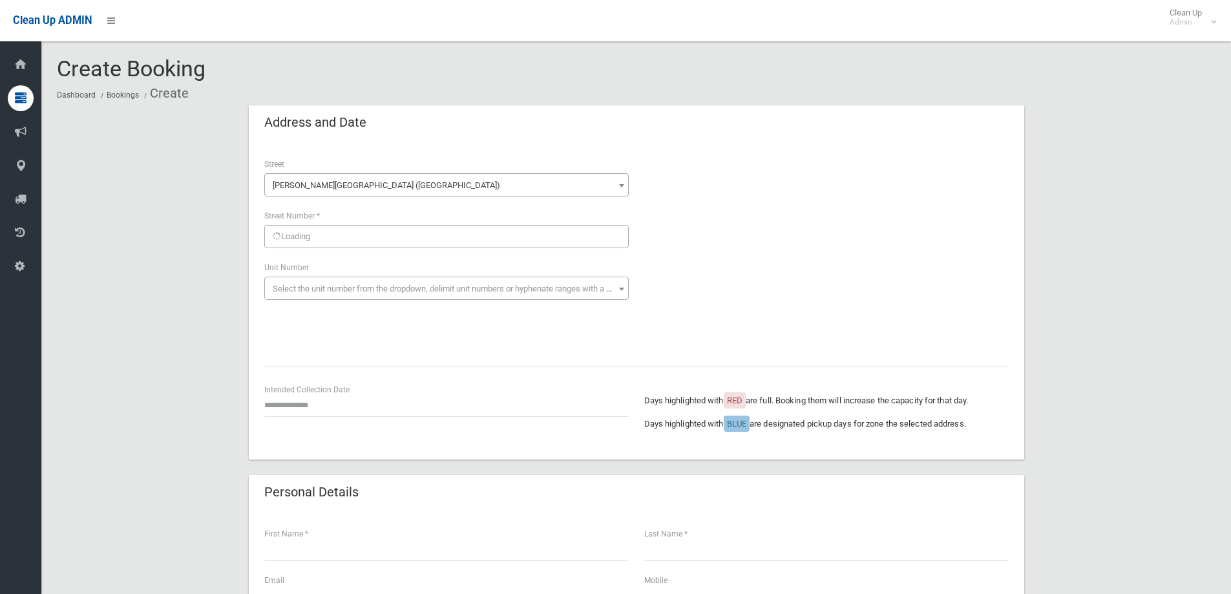
click at [402, 234] on div "Loading Select street number (required) Street Number *" at bounding box center [446, 228] width 364 height 39
click at [409, 237] on span "Select street number (required)" at bounding box center [446, 237] width 358 height 18
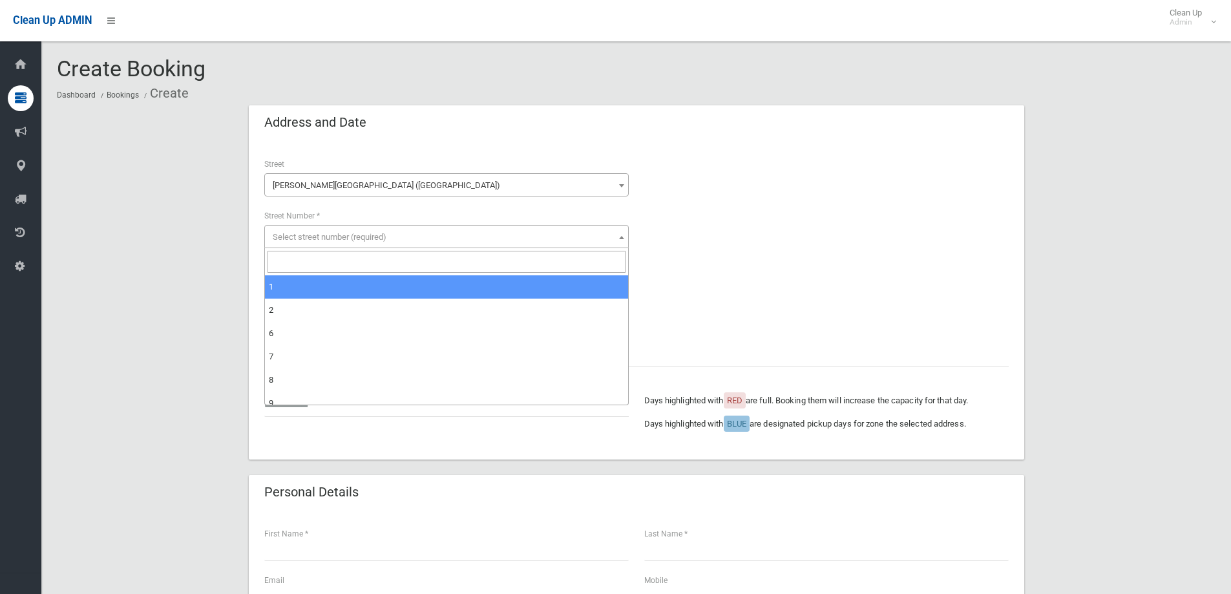
click at [415, 258] on input "search" at bounding box center [446, 262] width 358 height 22
type input "**"
select select "**"
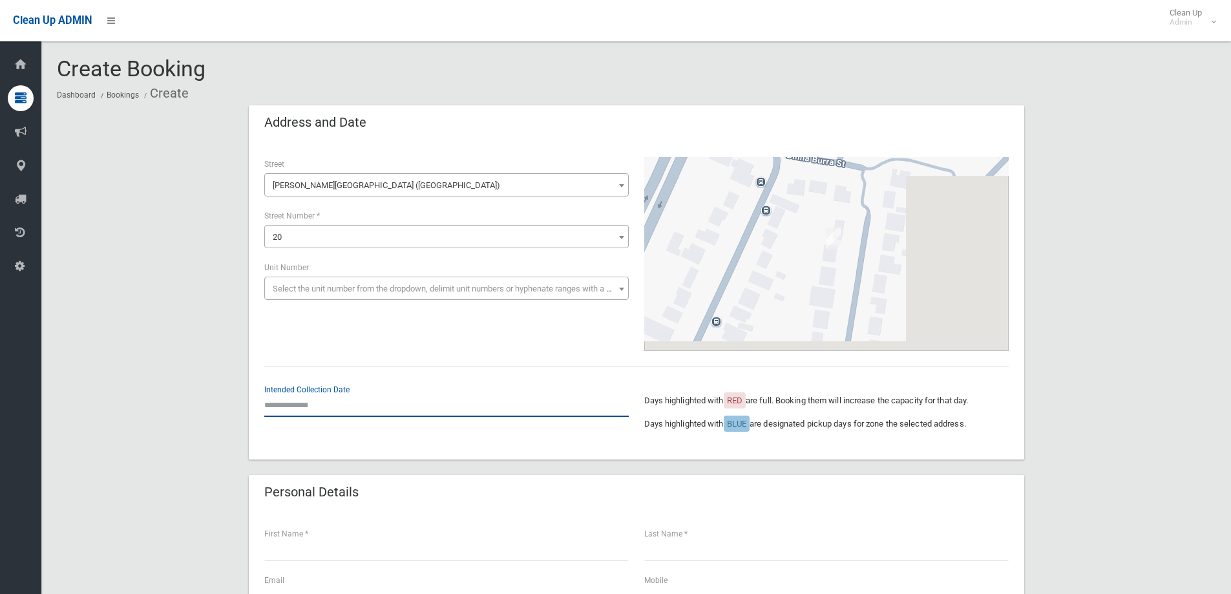
click at [362, 410] on input "text" at bounding box center [446, 405] width 364 height 24
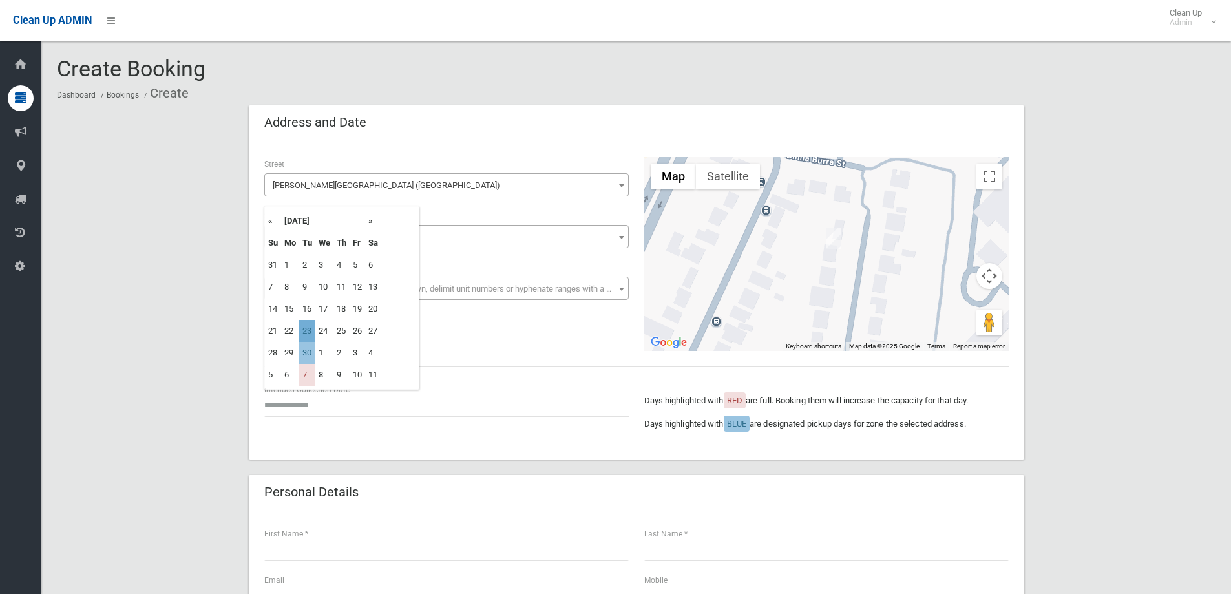
click at [311, 332] on td "23" at bounding box center [307, 331] width 16 height 22
type input "**********"
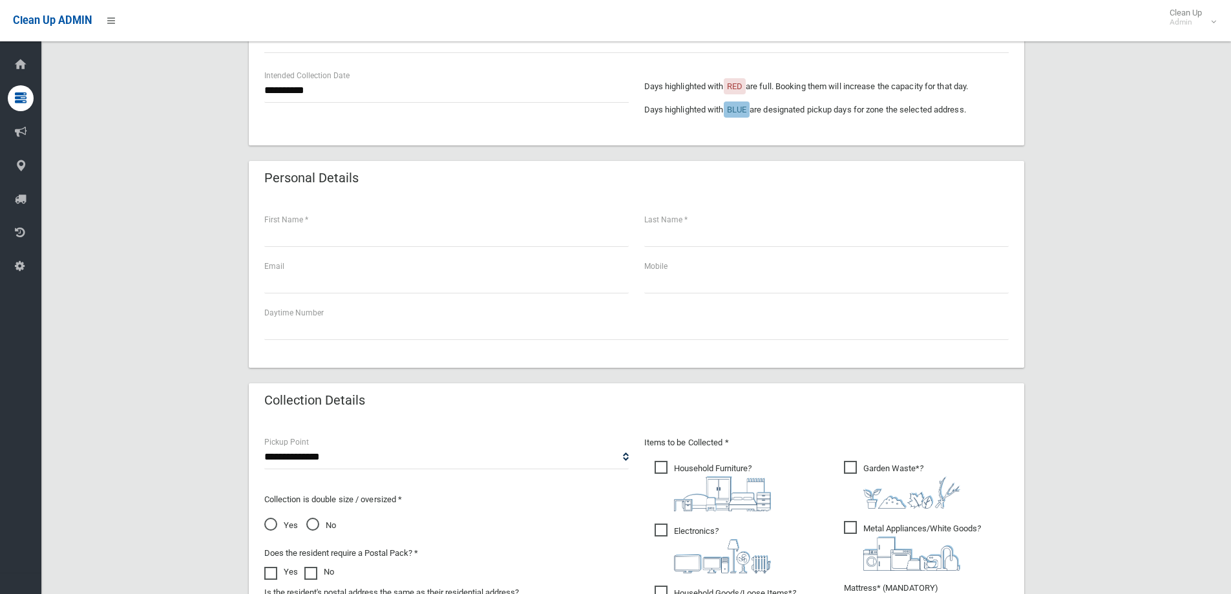
scroll to position [323, 0]
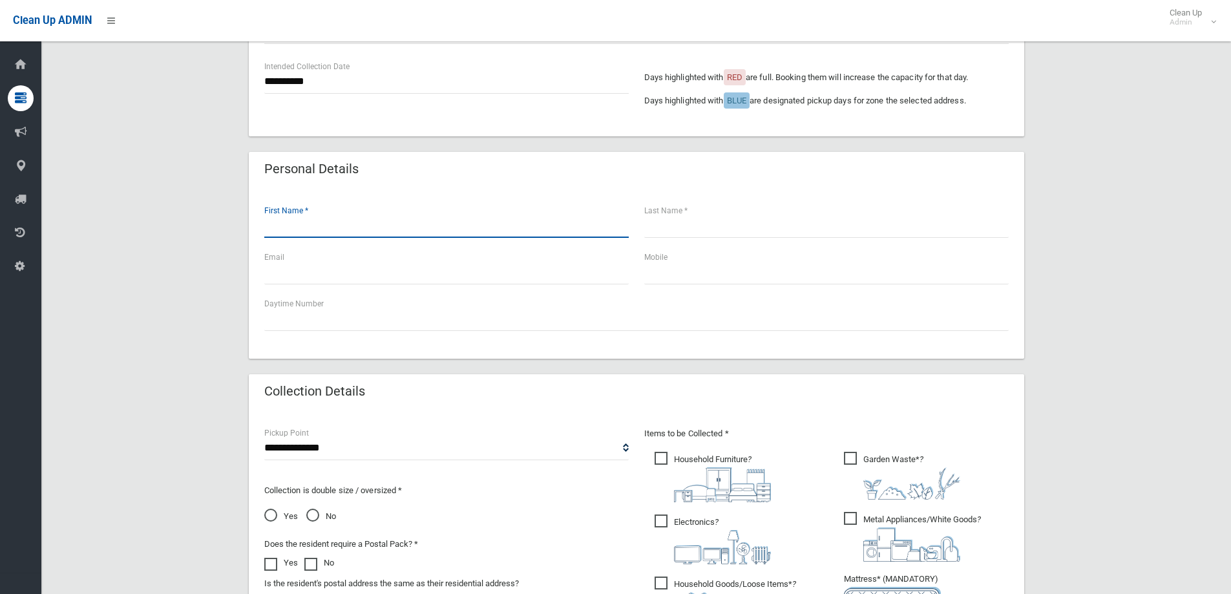
click at [344, 231] on input "text" at bounding box center [446, 226] width 364 height 24
type input "*****"
type input "*"
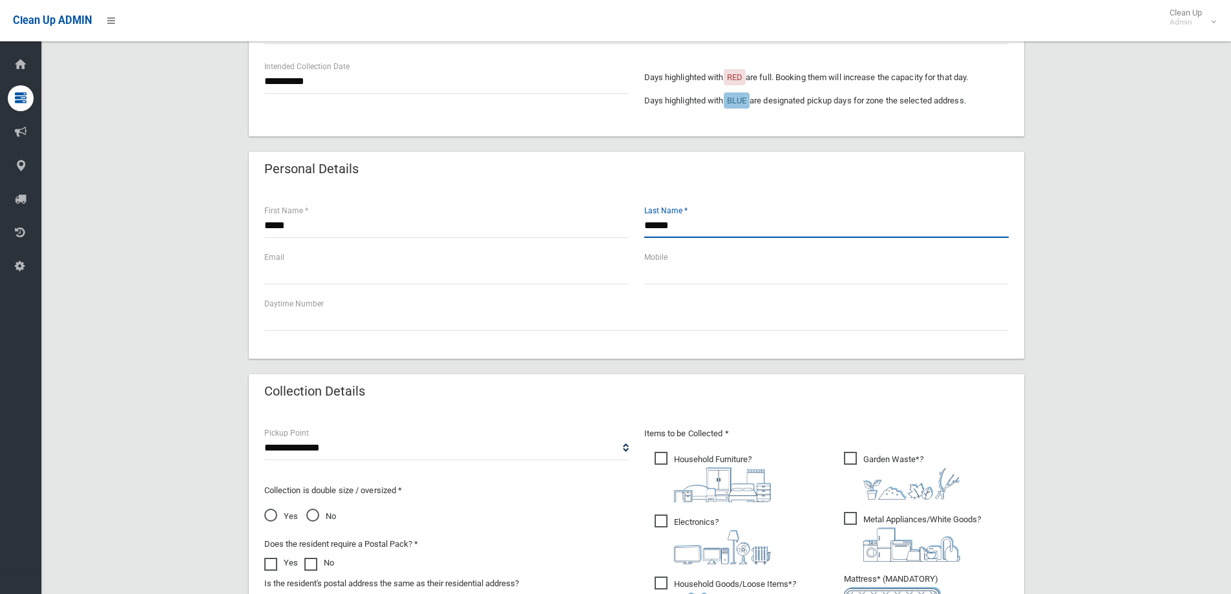
type input "******"
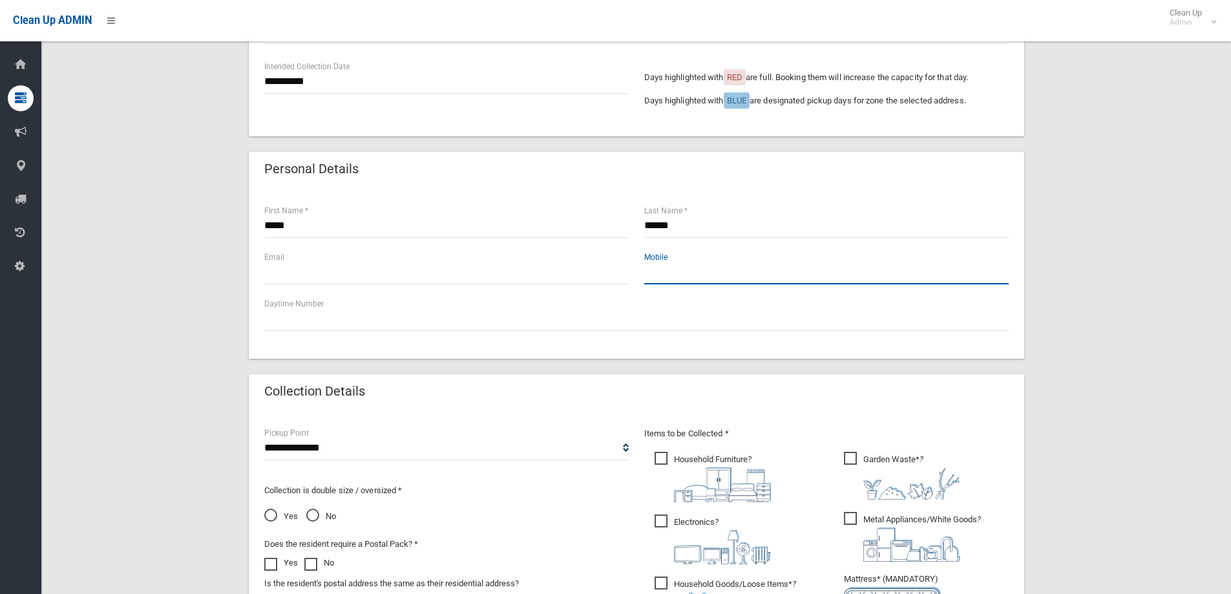
click at [702, 275] on input "text" at bounding box center [826, 272] width 364 height 24
type input "**********"
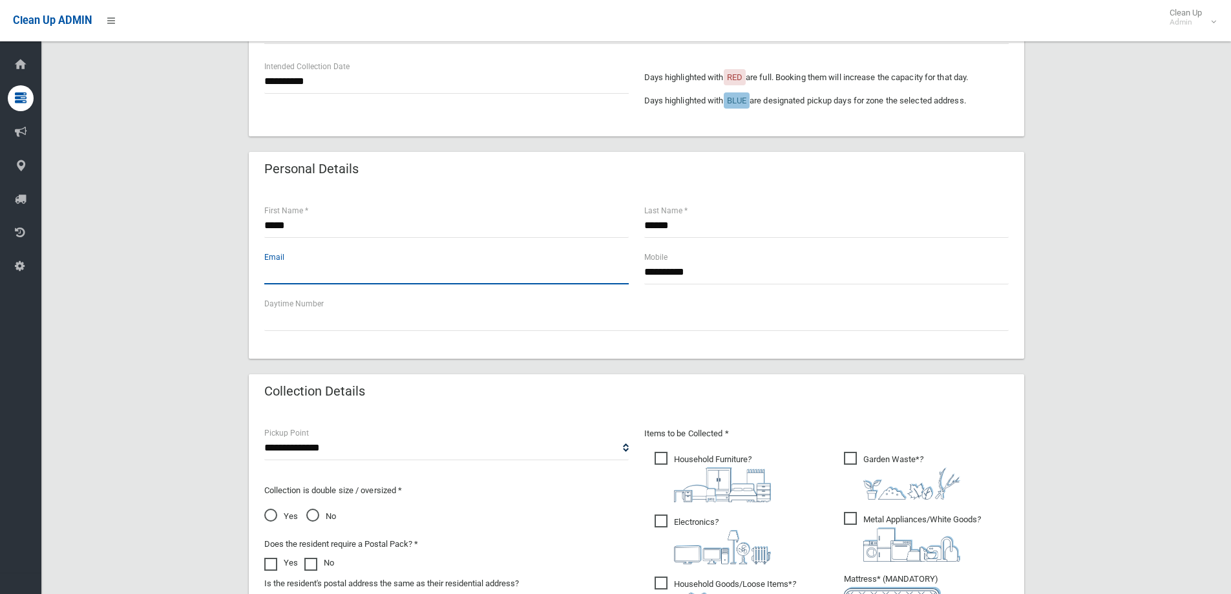
click at [572, 273] on input "text" at bounding box center [446, 272] width 364 height 24
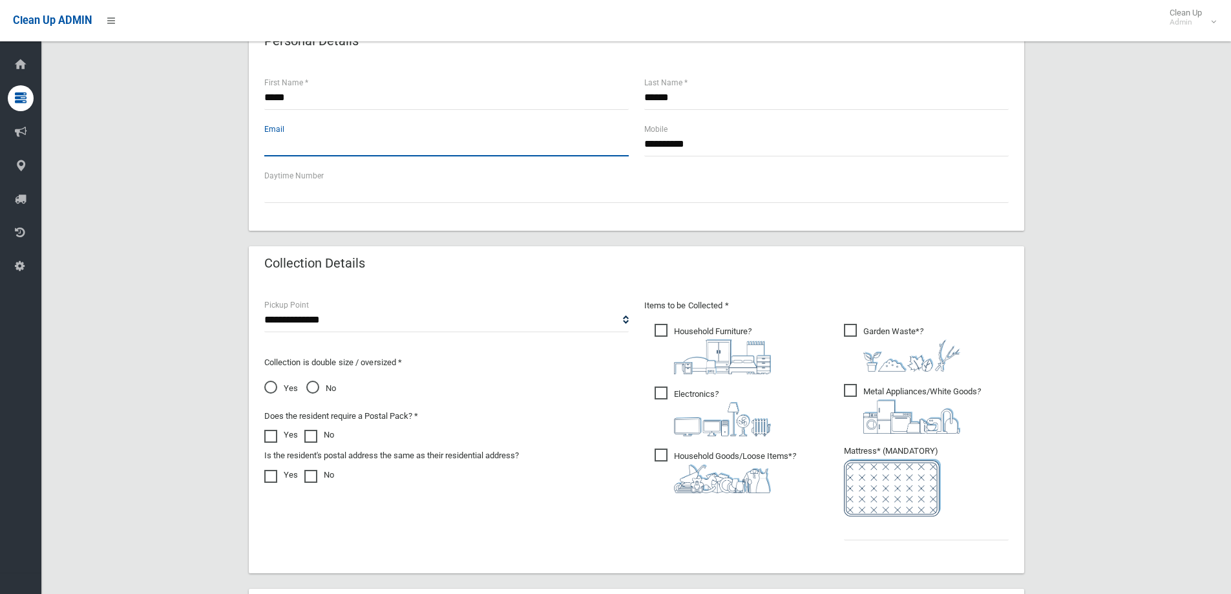
scroll to position [452, 0]
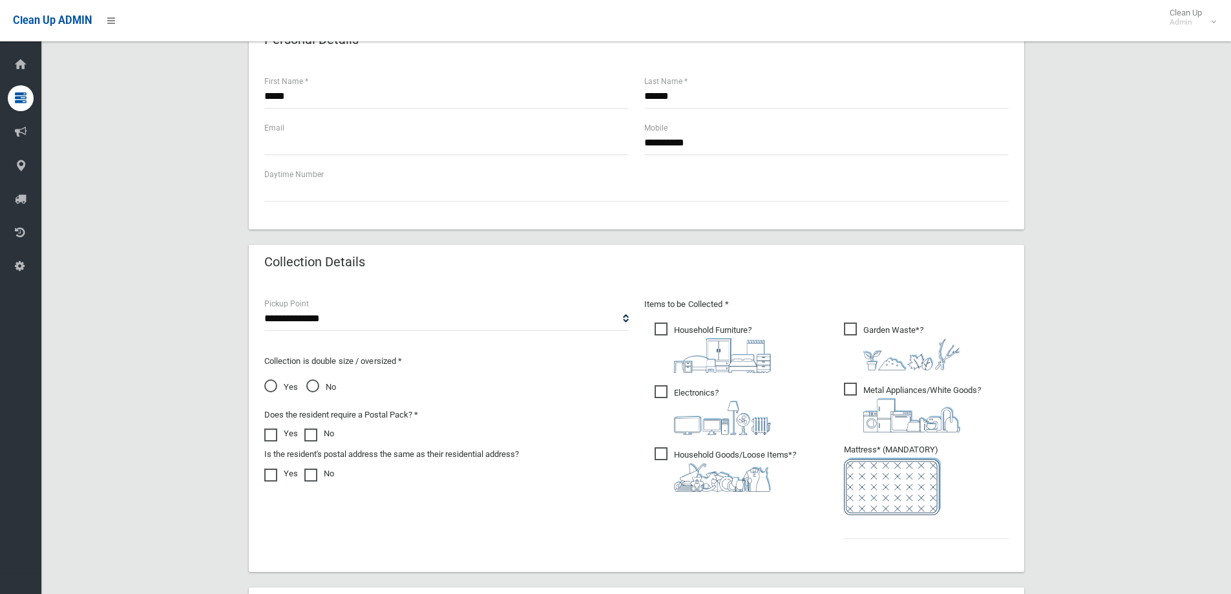
click at [672, 339] on span "Household Furniture ?" at bounding box center [712, 347] width 116 height 50
click at [672, 396] on span "Electronics ?" at bounding box center [712, 410] width 116 height 50
click at [674, 474] on img at bounding box center [722, 477] width 97 height 29
click at [970, 351] on li "Garden Waste* ?" at bounding box center [926, 345] width 165 height 50
click at [893, 338] on img at bounding box center [911, 354] width 97 height 32
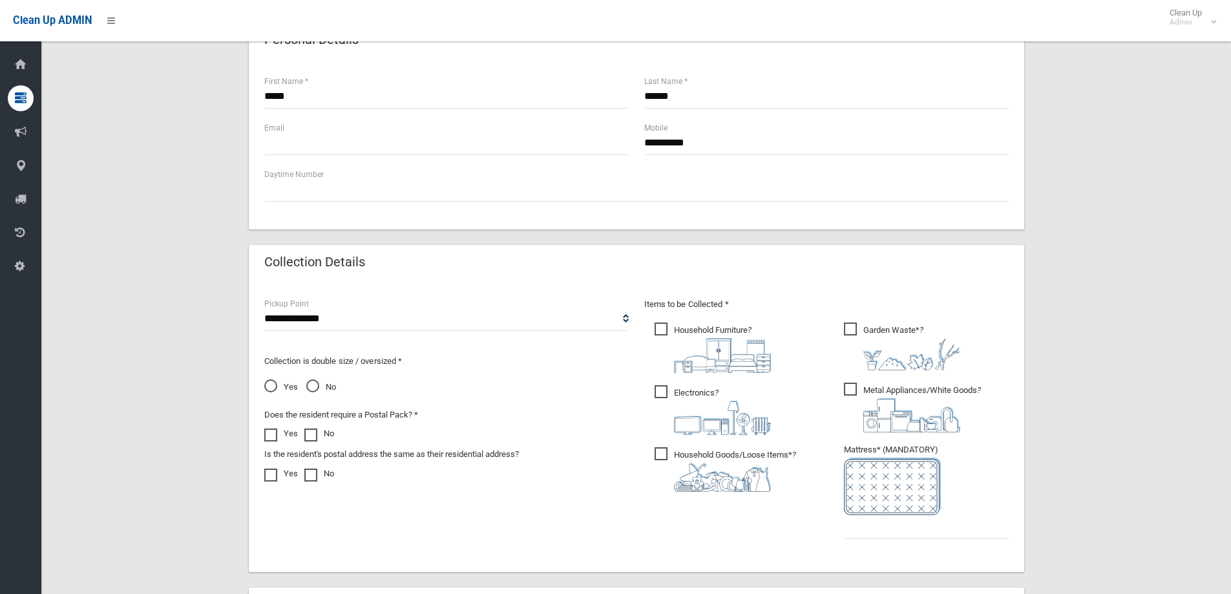
click at [904, 406] on img at bounding box center [911, 415] width 97 height 34
drag, startPoint x: 462, startPoint y: 319, endPoint x: 449, endPoint y: 329, distance: 16.5
click at [462, 319] on select "**********" at bounding box center [446, 319] width 364 height 24
select select "*"
click at [264, 307] on select "**********" at bounding box center [446, 319] width 364 height 24
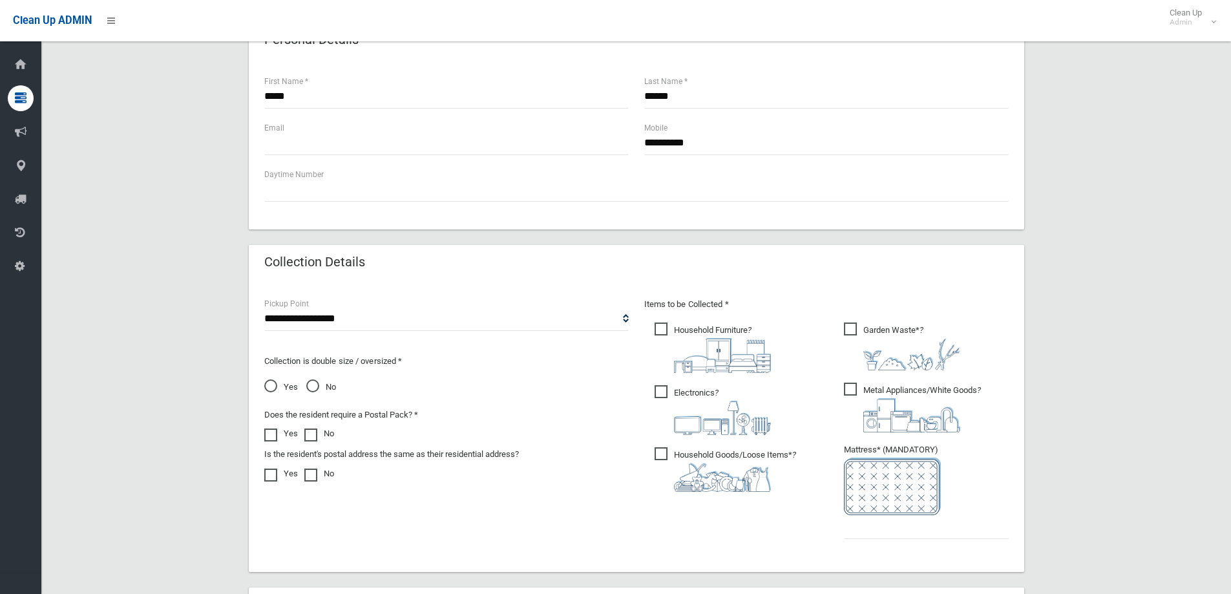
click at [322, 385] on span "No" at bounding box center [321, 387] width 30 height 16
click at [873, 521] on input "text" at bounding box center [926, 527] width 165 height 24
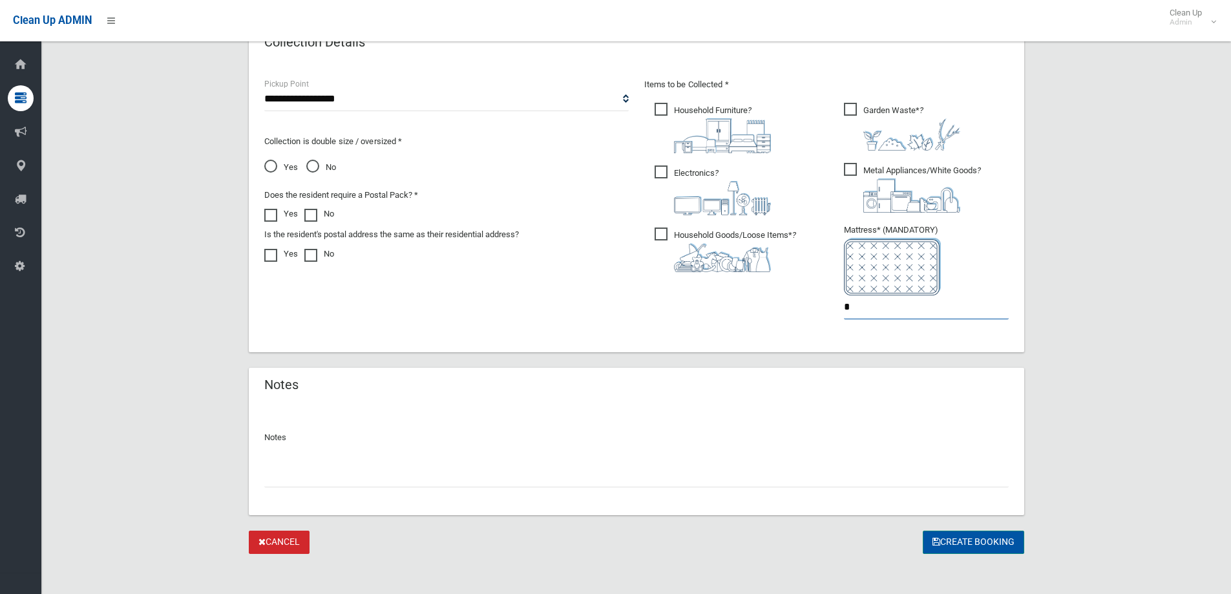
scroll to position [678, 0]
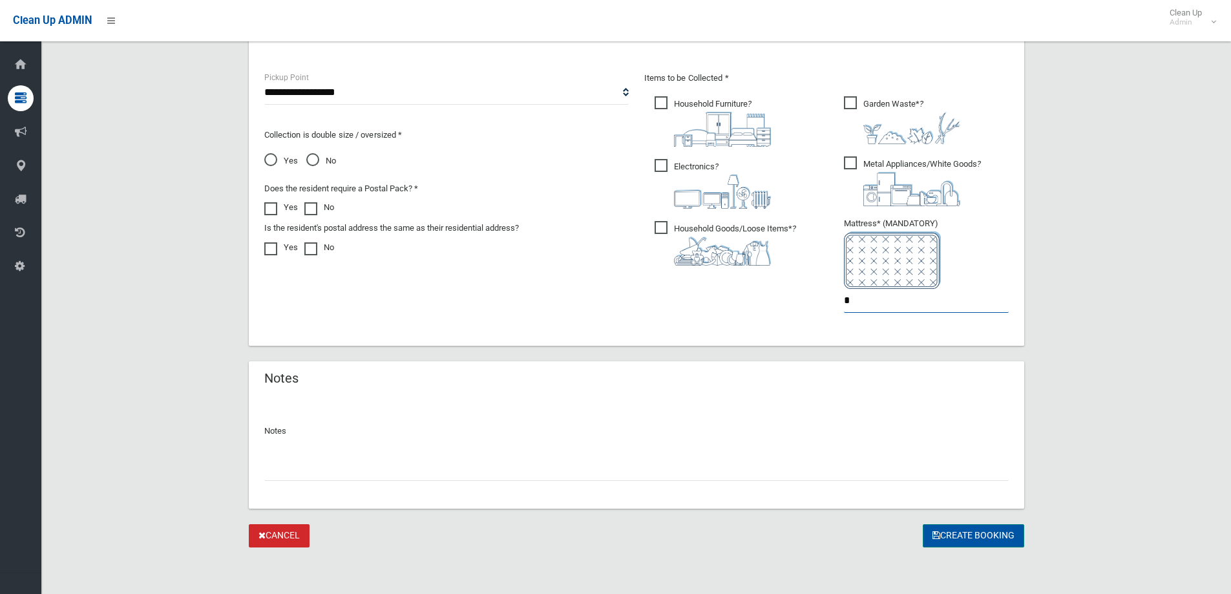
type input "*"
click at [936, 536] on icon "submit" at bounding box center [936, 534] width 8 height 9
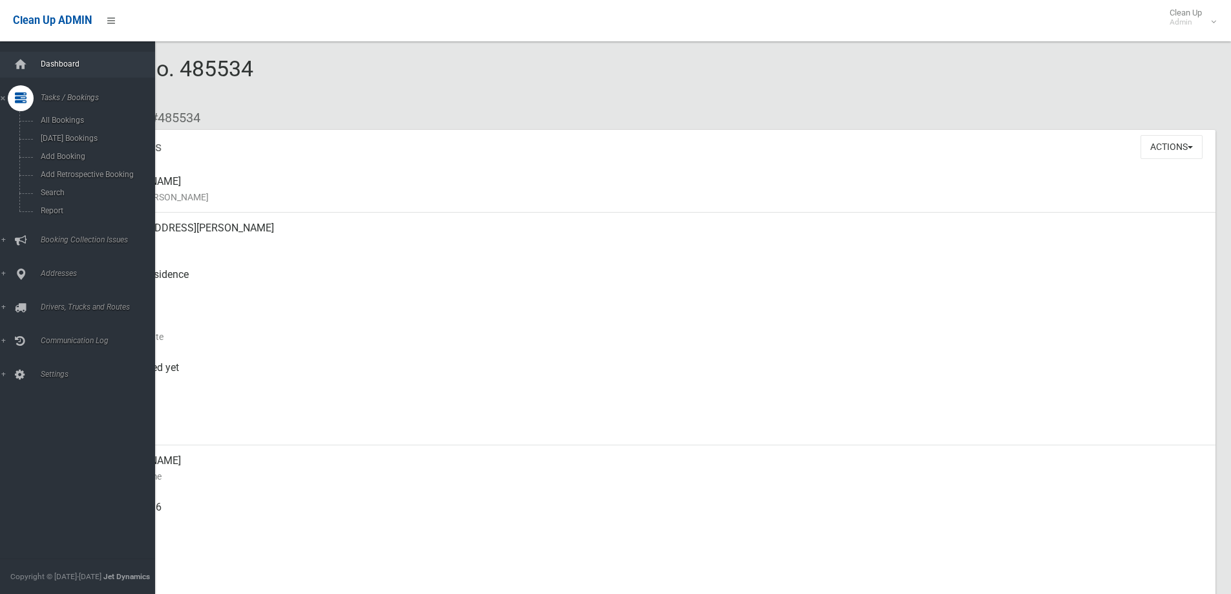
click at [41, 74] on link "Dashboard" at bounding box center [82, 65] width 165 height 26
